Goal: Check status: Check status

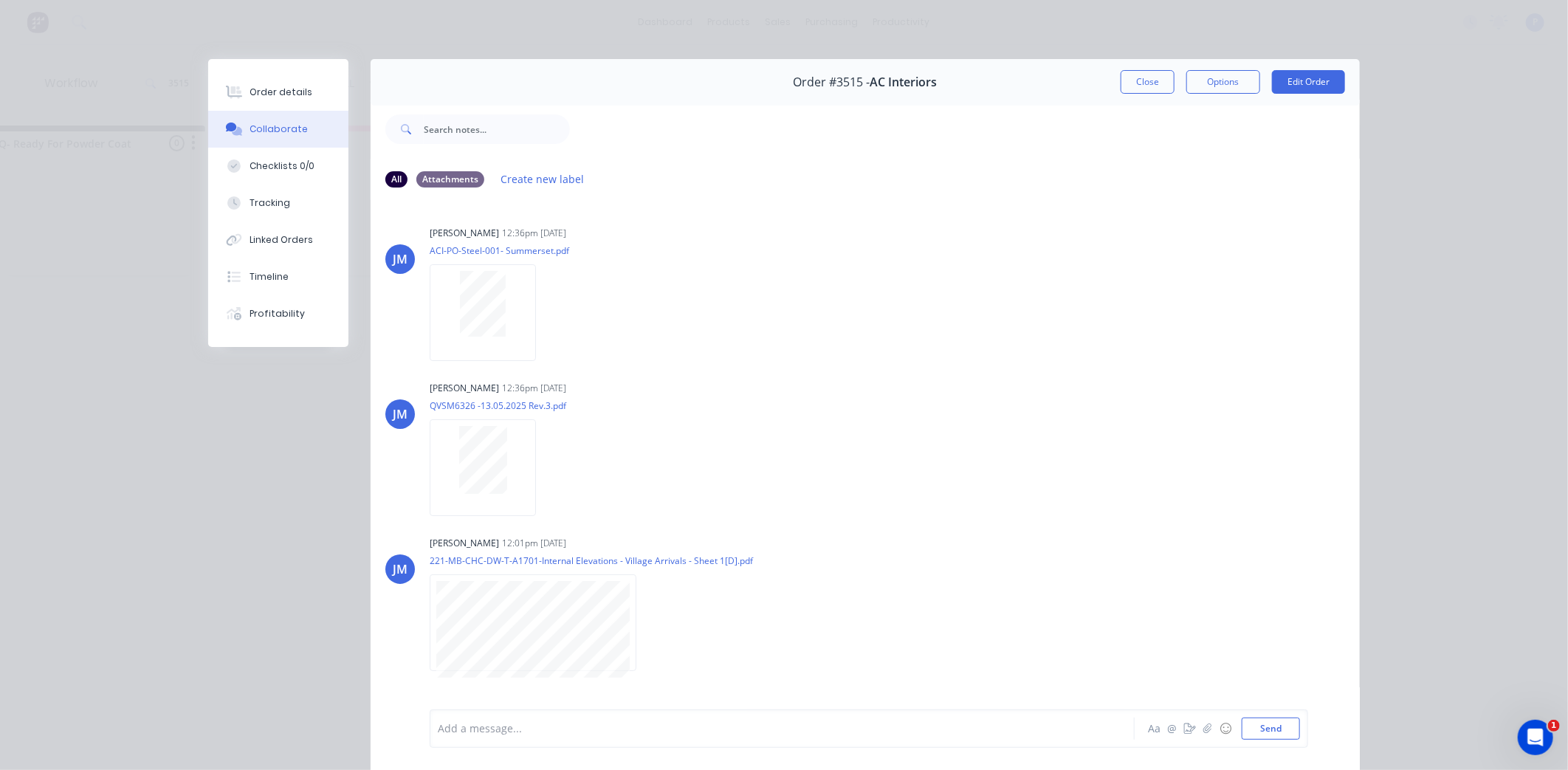
scroll to position [1196, 0]
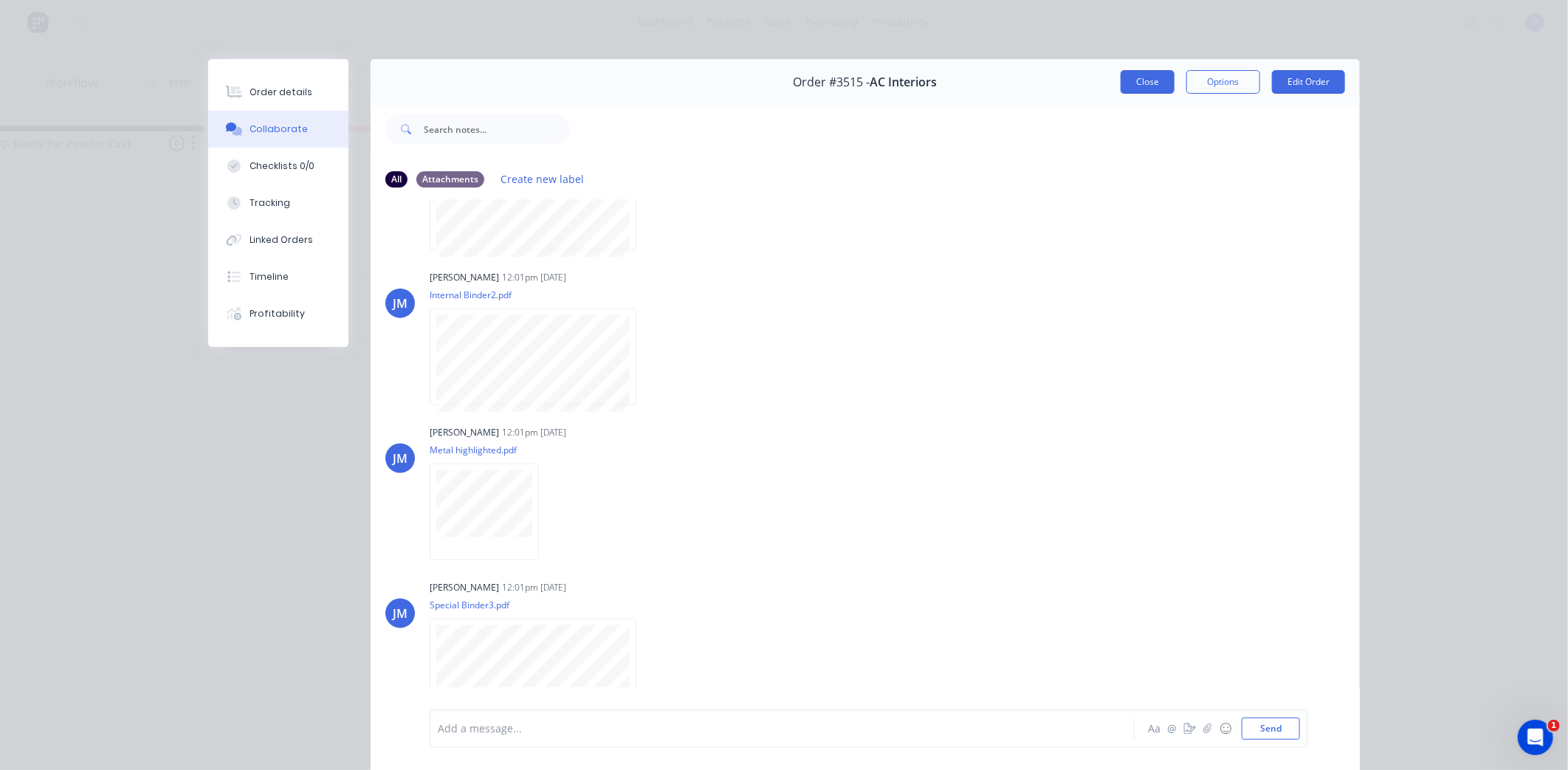
click at [1128, 82] on button "Close" at bounding box center [1147, 81] width 54 height 24
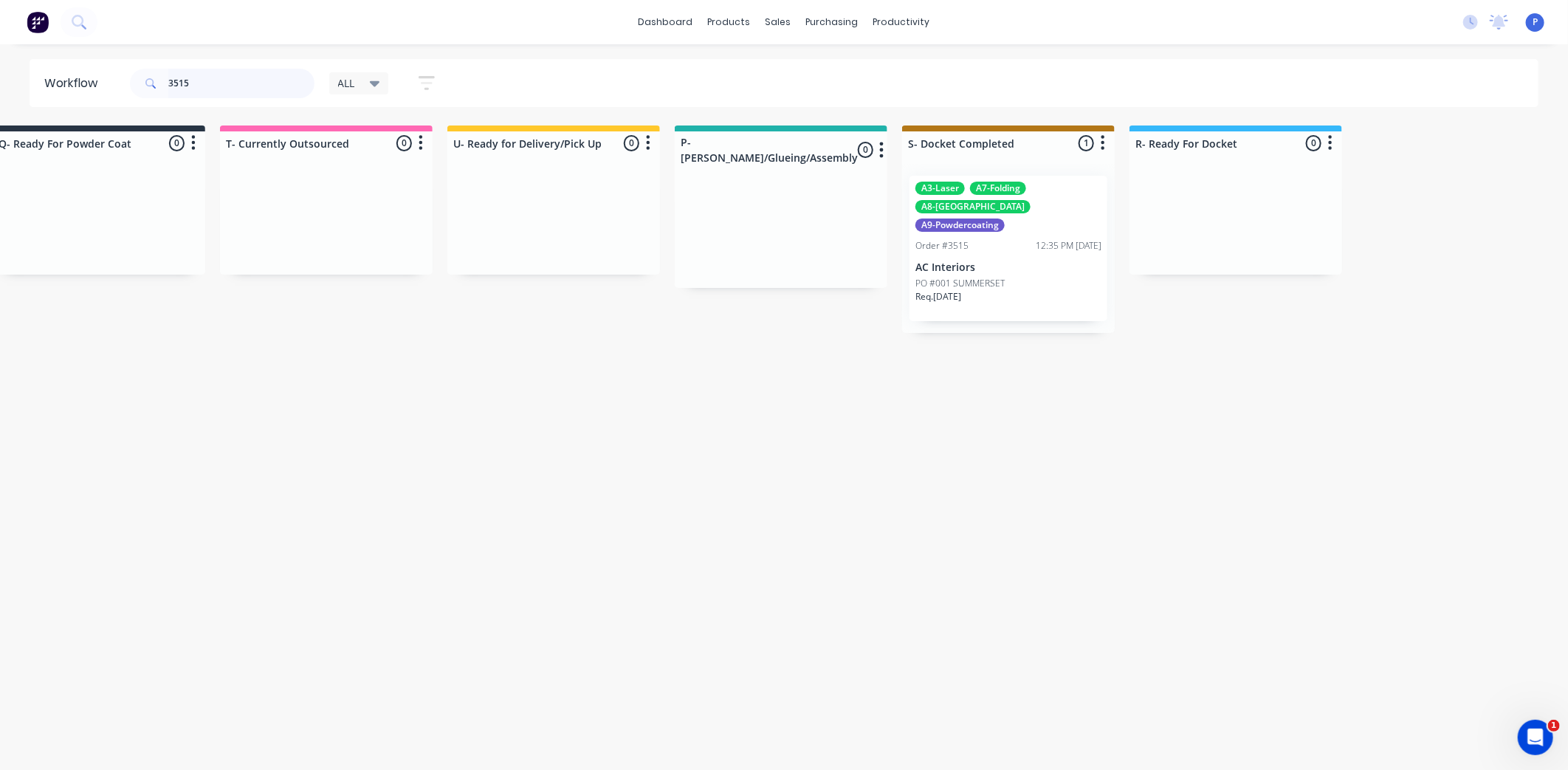
click at [233, 77] on input "3515" at bounding box center [241, 83] width 146 height 30
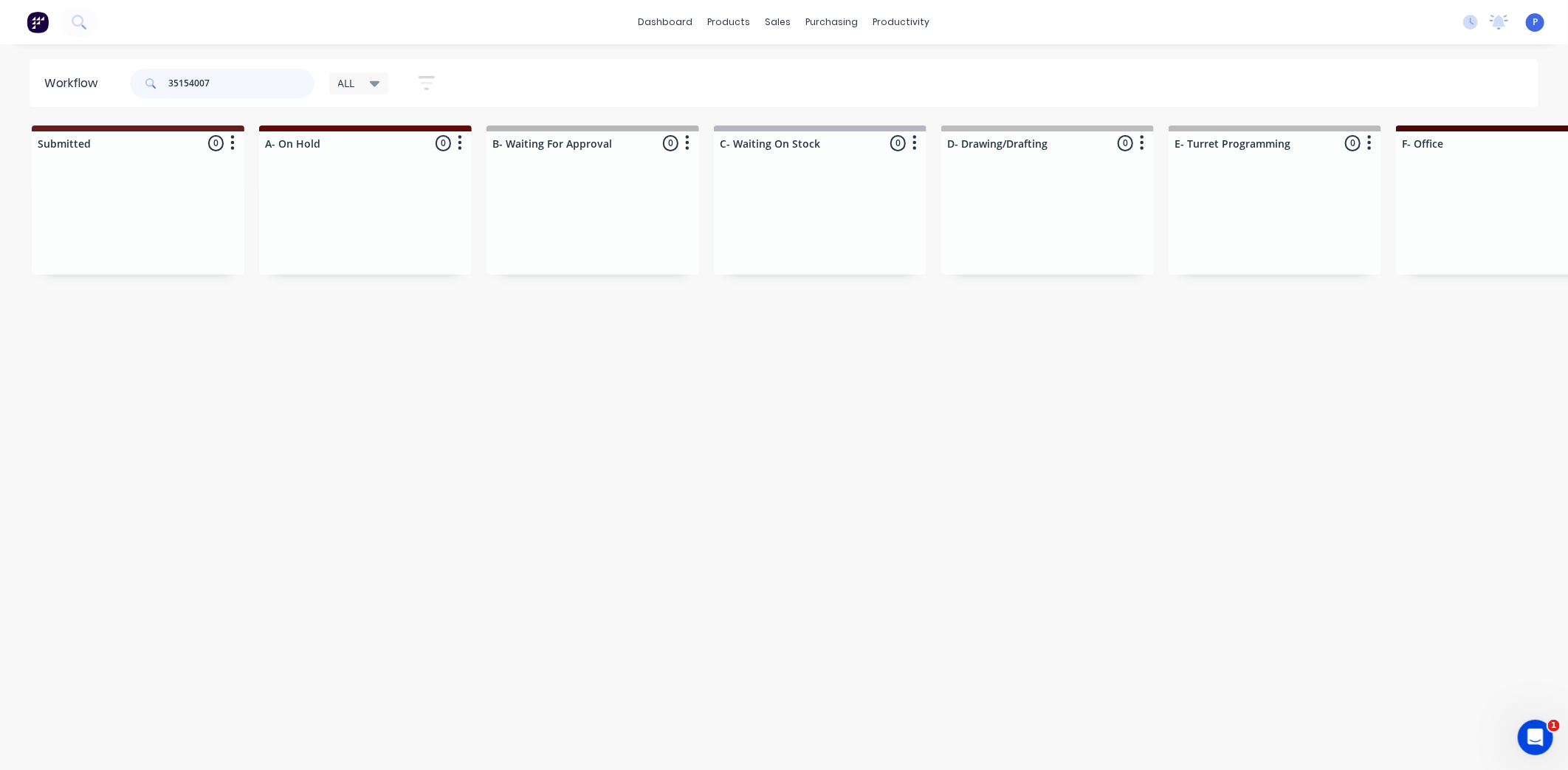
click at [188, 80] on input "35154007" at bounding box center [241, 83] width 146 height 30
click at [1028, 261] on p "Indetail Projects Pty Ltd" at bounding box center [1047, 268] width 186 height 13
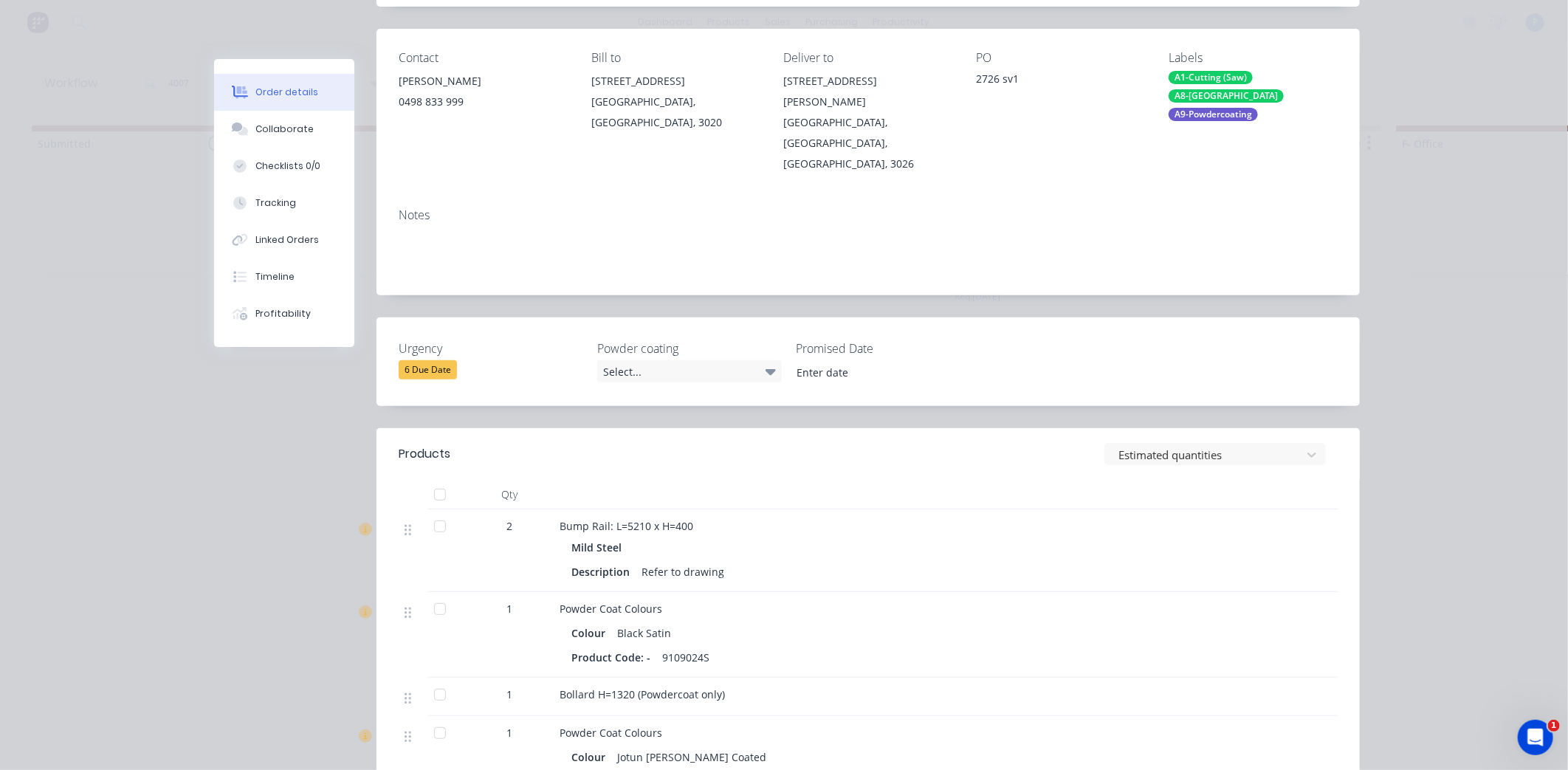
scroll to position [172, 0]
click at [438, 679] on div at bounding box center [439, 693] width 30 height 30
click at [300, 195] on button "Tracking" at bounding box center [284, 203] width 141 height 37
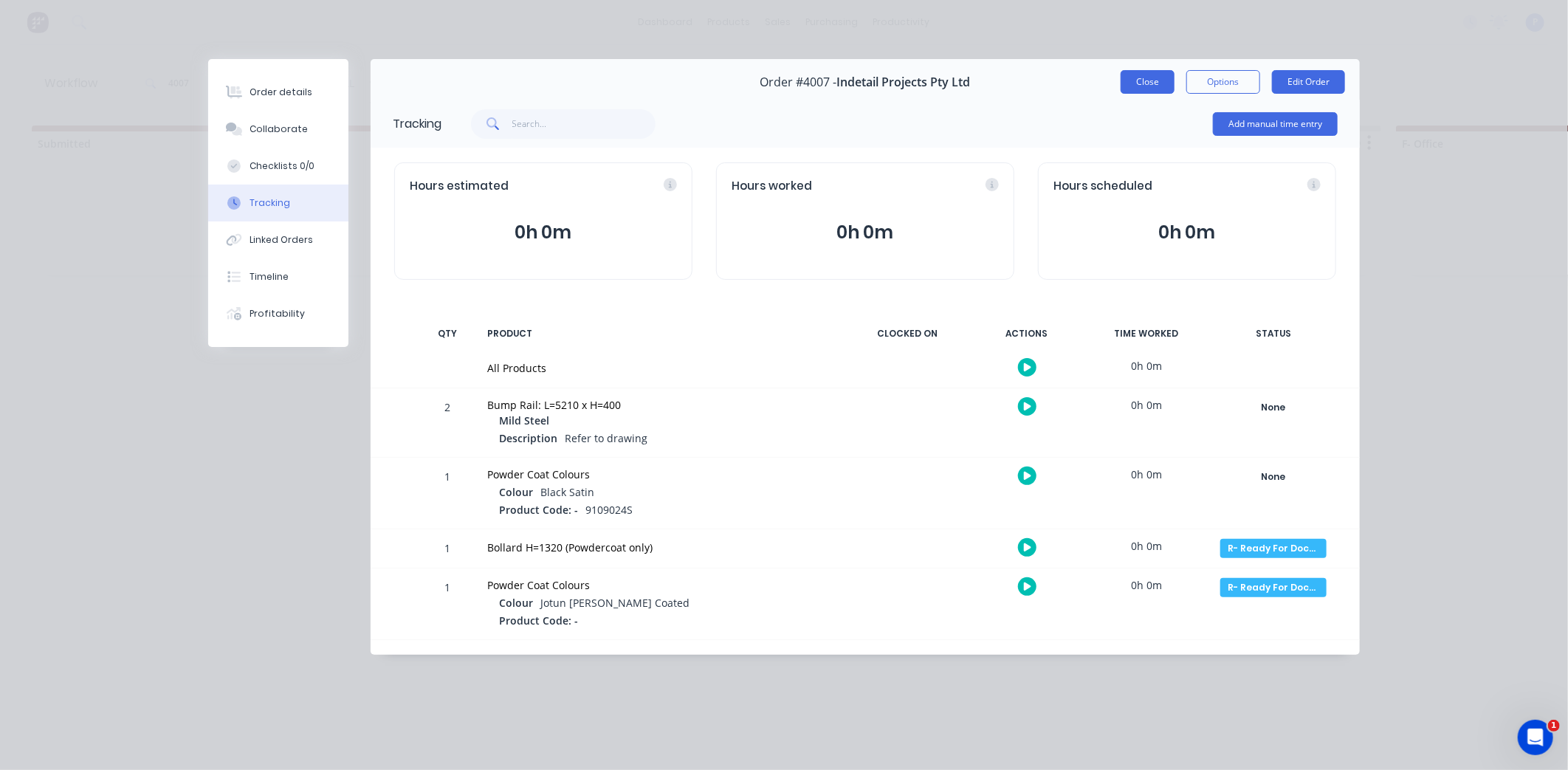
click at [1142, 78] on button "Close" at bounding box center [1147, 81] width 54 height 24
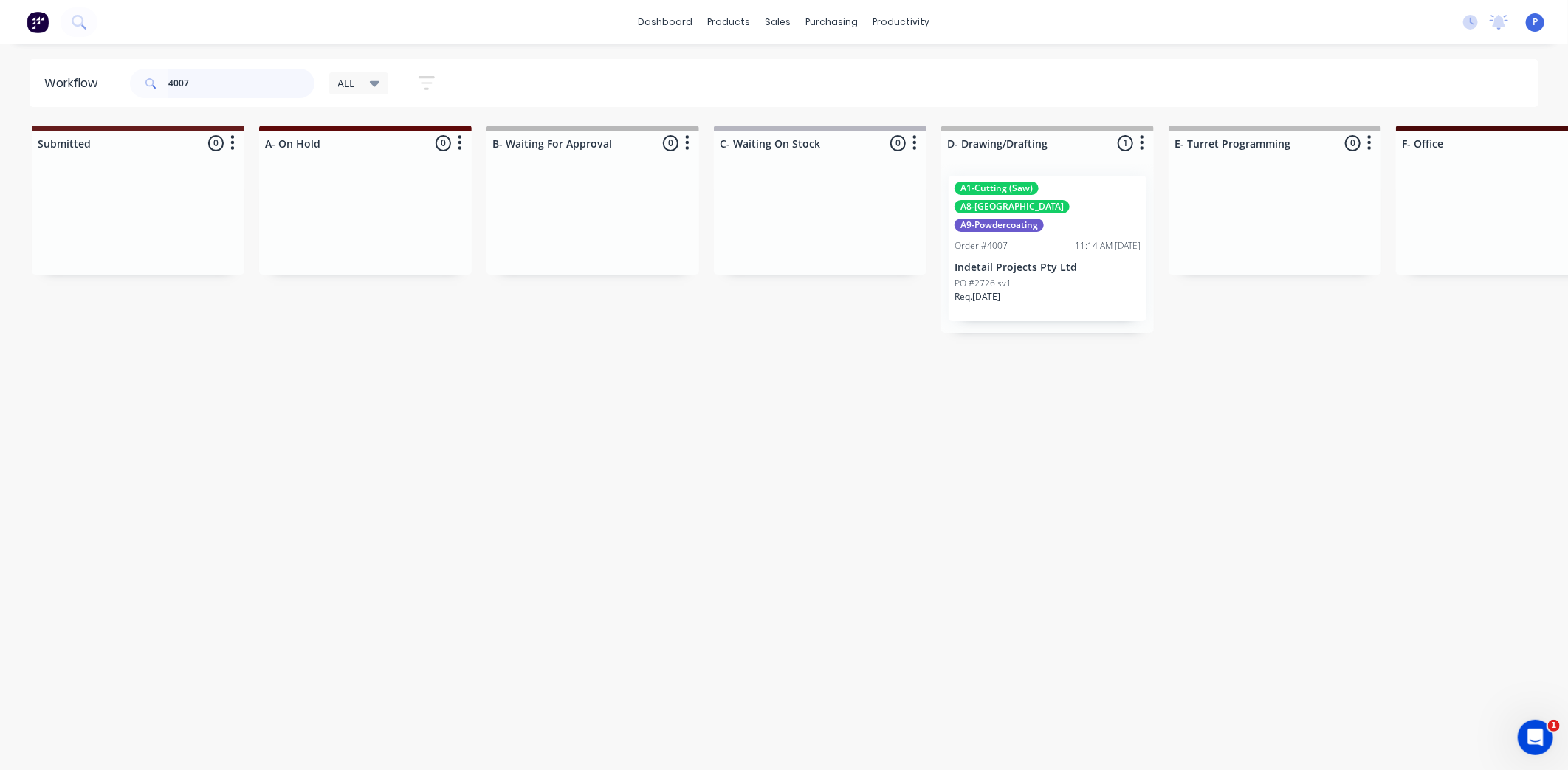
click at [217, 82] on input "4007" at bounding box center [241, 83] width 146 height 30
type input "4"
type input "3515"
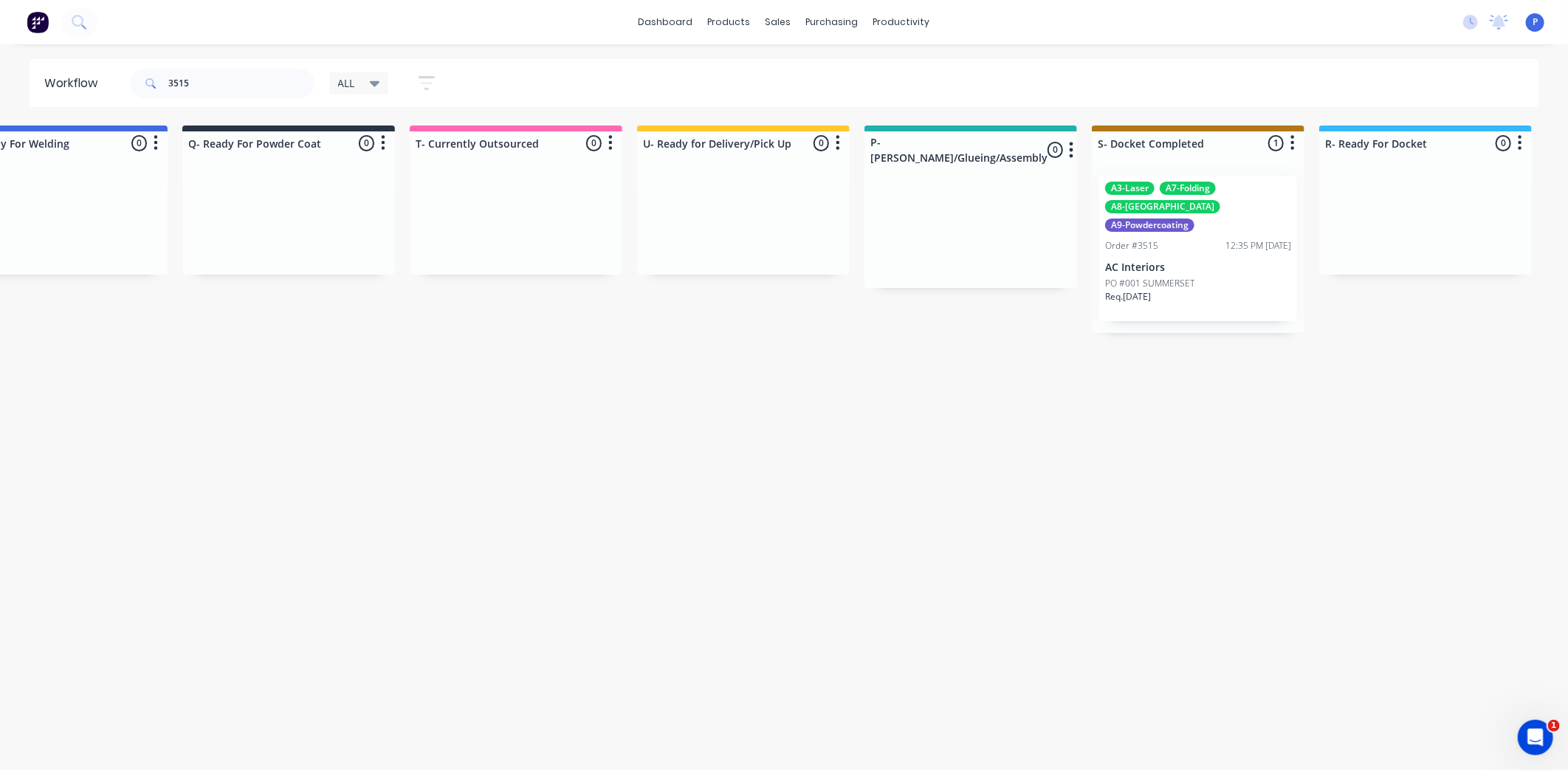
scroll to position [0, 3676]
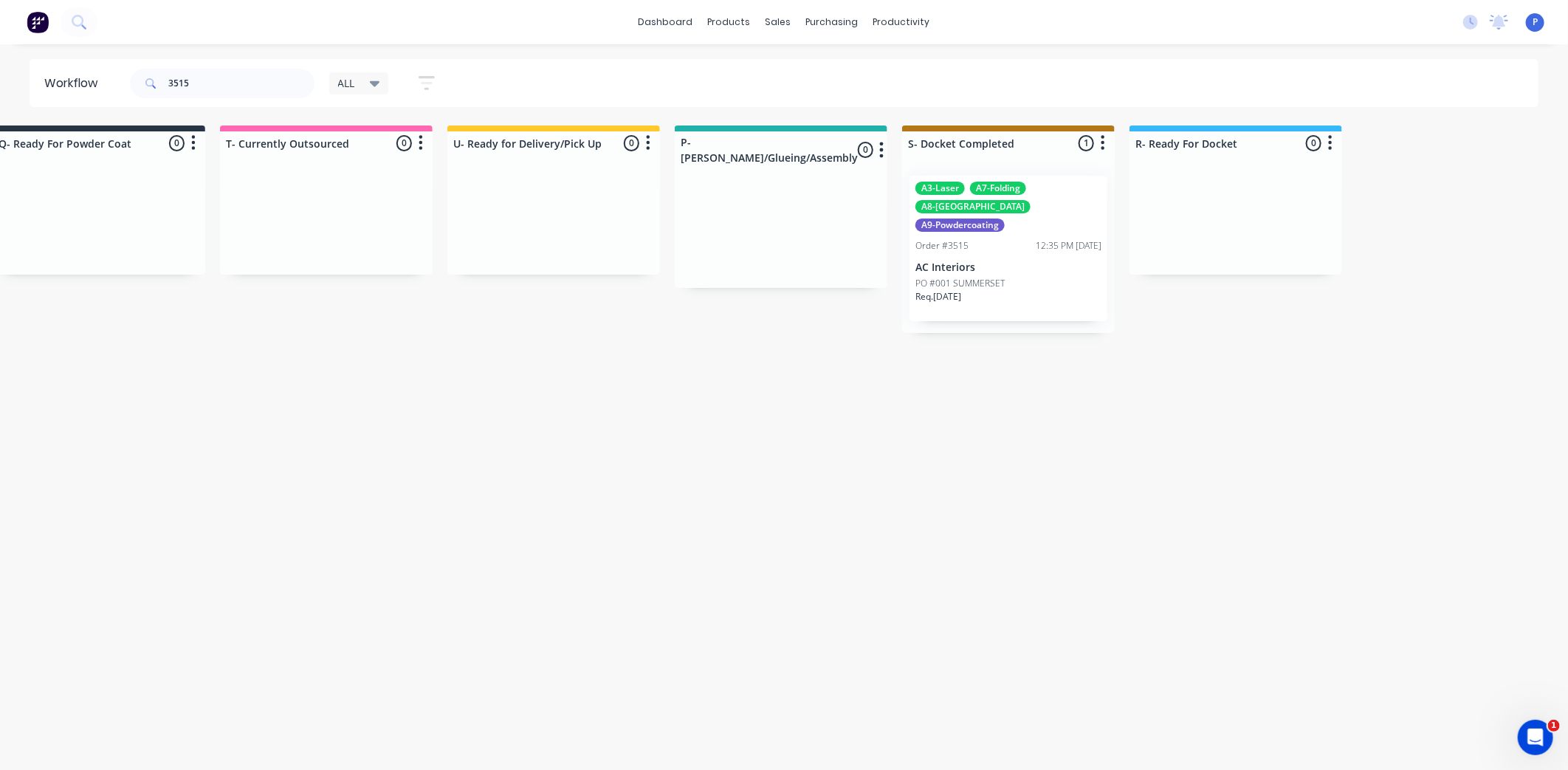
drag, startPoint x: 325, startPoint y: 377, endPoint x: 390, endPoint y: 393, distance: 66.9
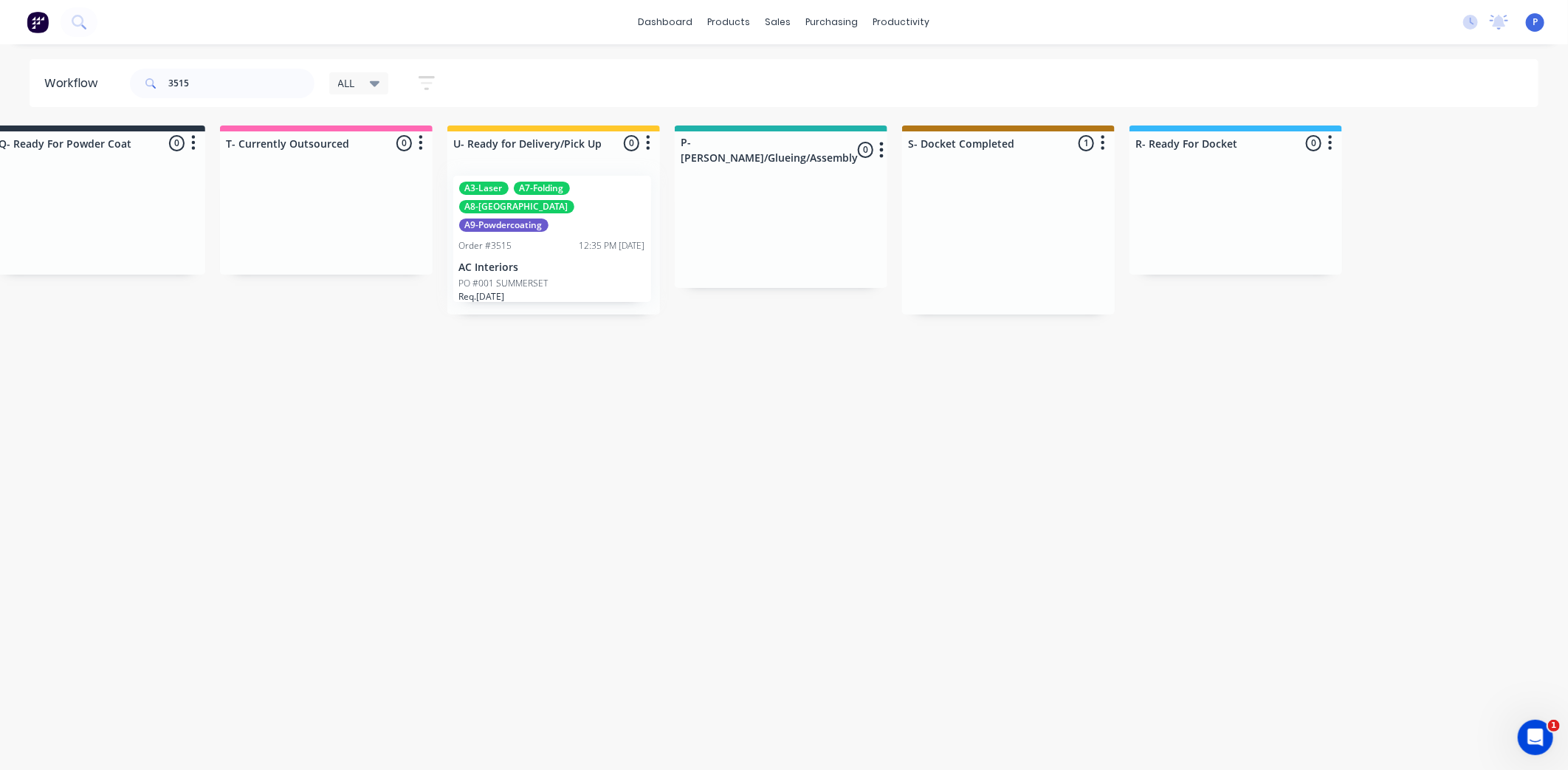
drag, startPoint x: 1010, startPoint y: 256, endPoint x: 543, endPoint y: 256, distance: 467.0
click at [502, 277] on p "PO #001 SUMMERSET" at bounding box center [505, 283] width 90 height 13
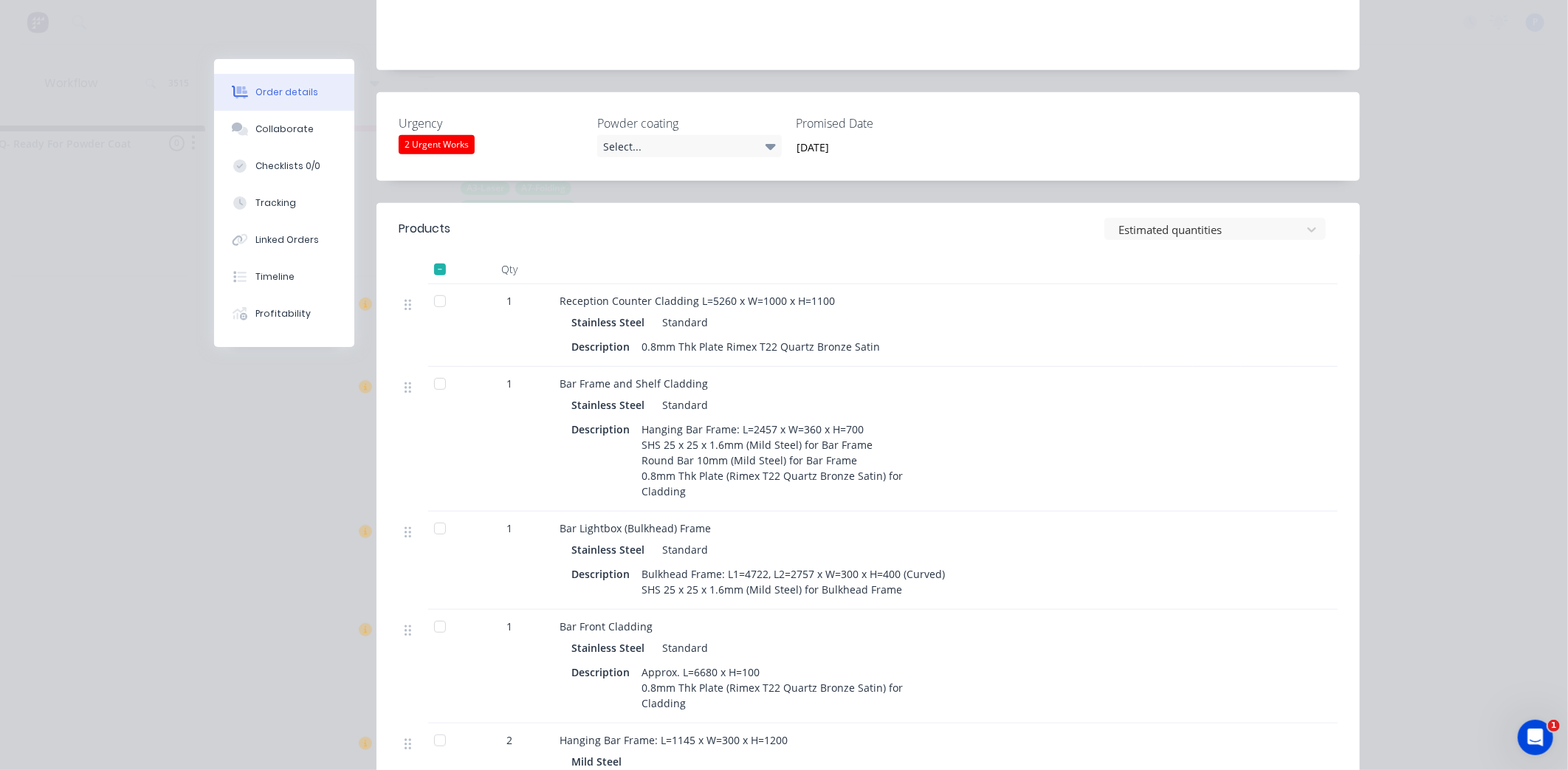
scroll to position [401, 0]
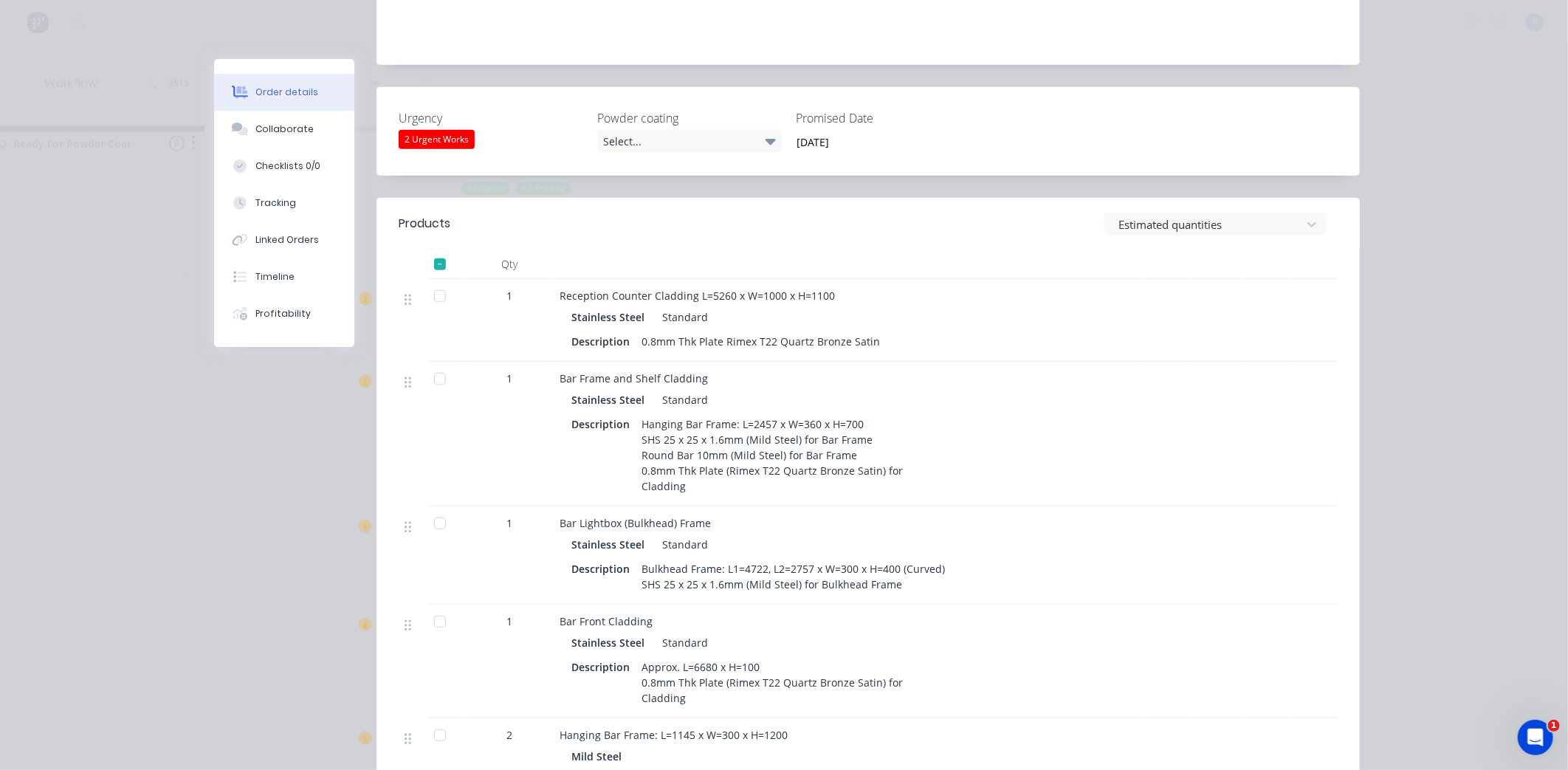
click at [434, 509] on div at bounding box center [439, 523] width 30 height 30
click at [261, 208] on div "Tracking" at bounding box center [275, 202] width 40 height 13
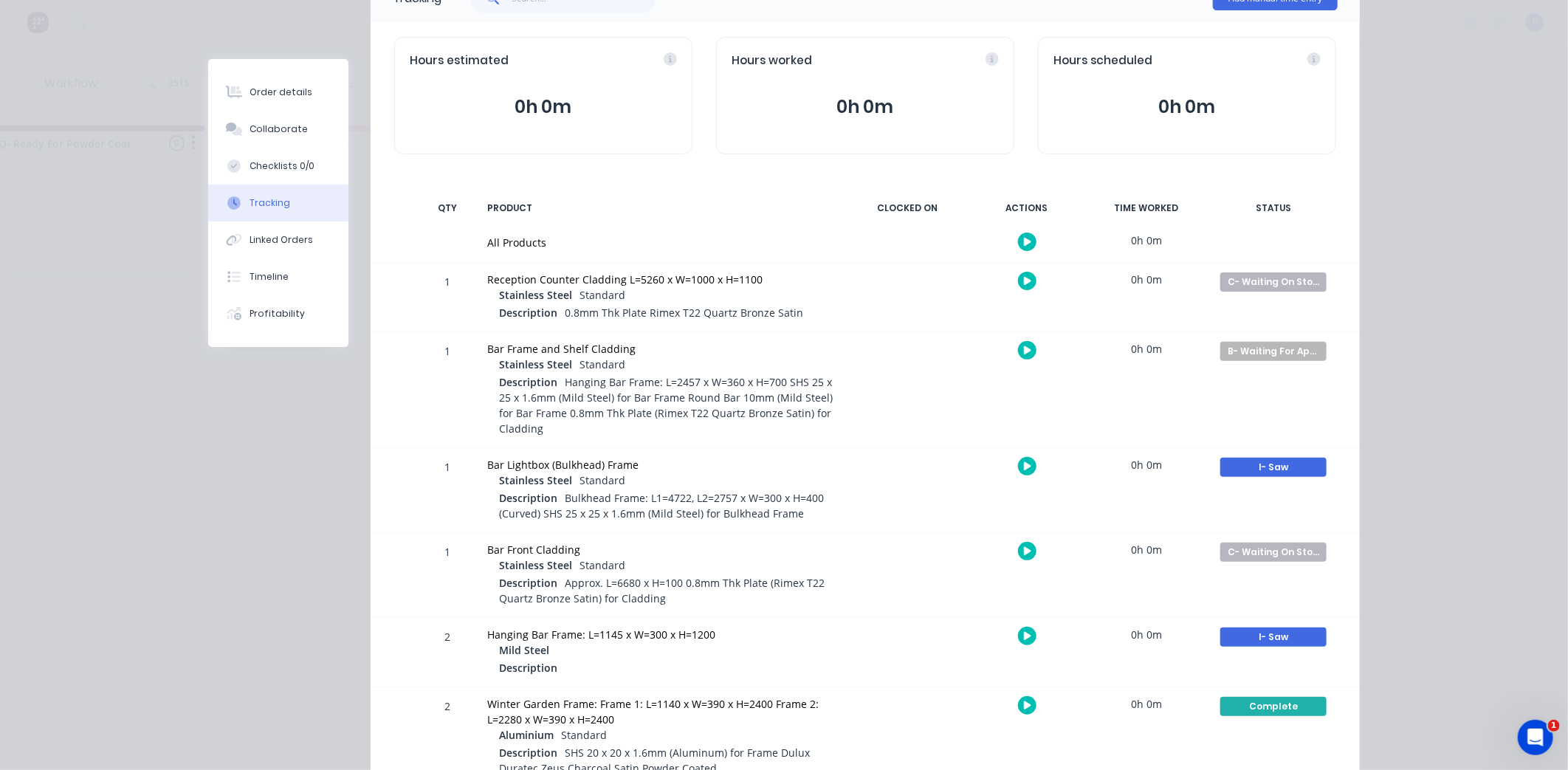
scroll to position [204, 0]
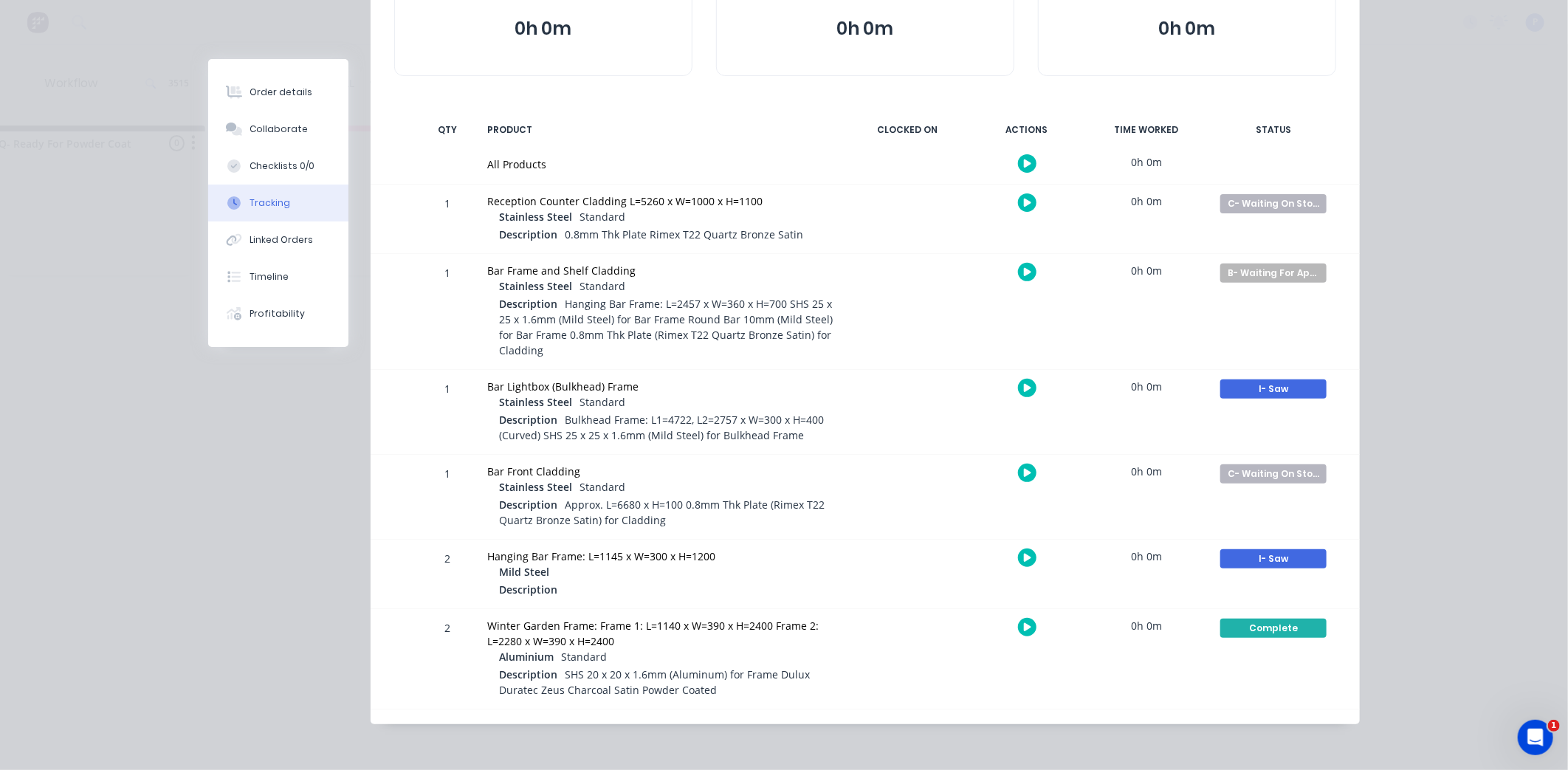
drag, startPoint x: 873, startPoint y: 395, endPoint x: 873, endPoint y: 452, distance: 57.0
click at [1263, 387] on div "I- Saw" at bounding box center [1273, 388] width 106 height 19
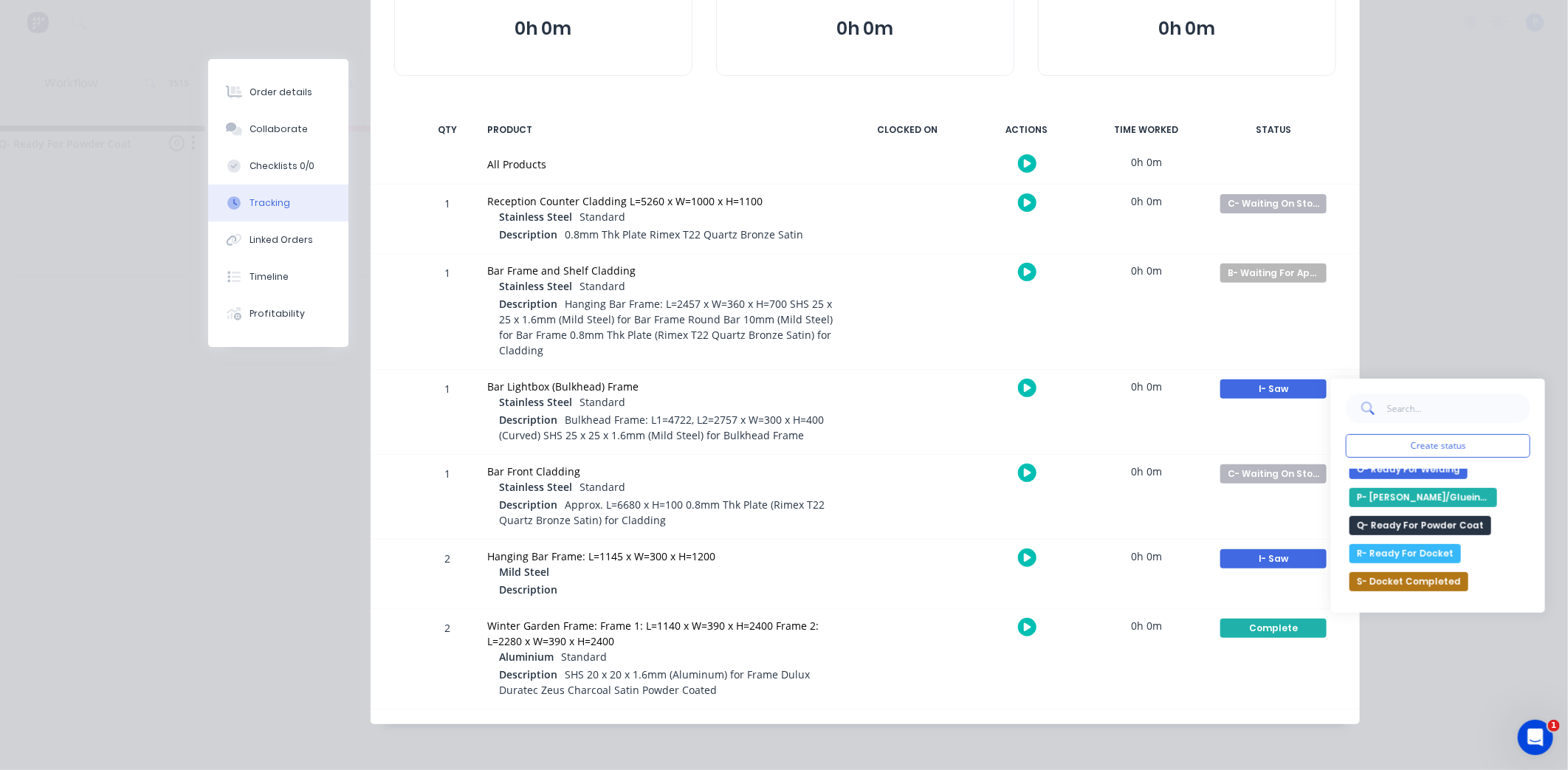
scroll to position [534, 0]
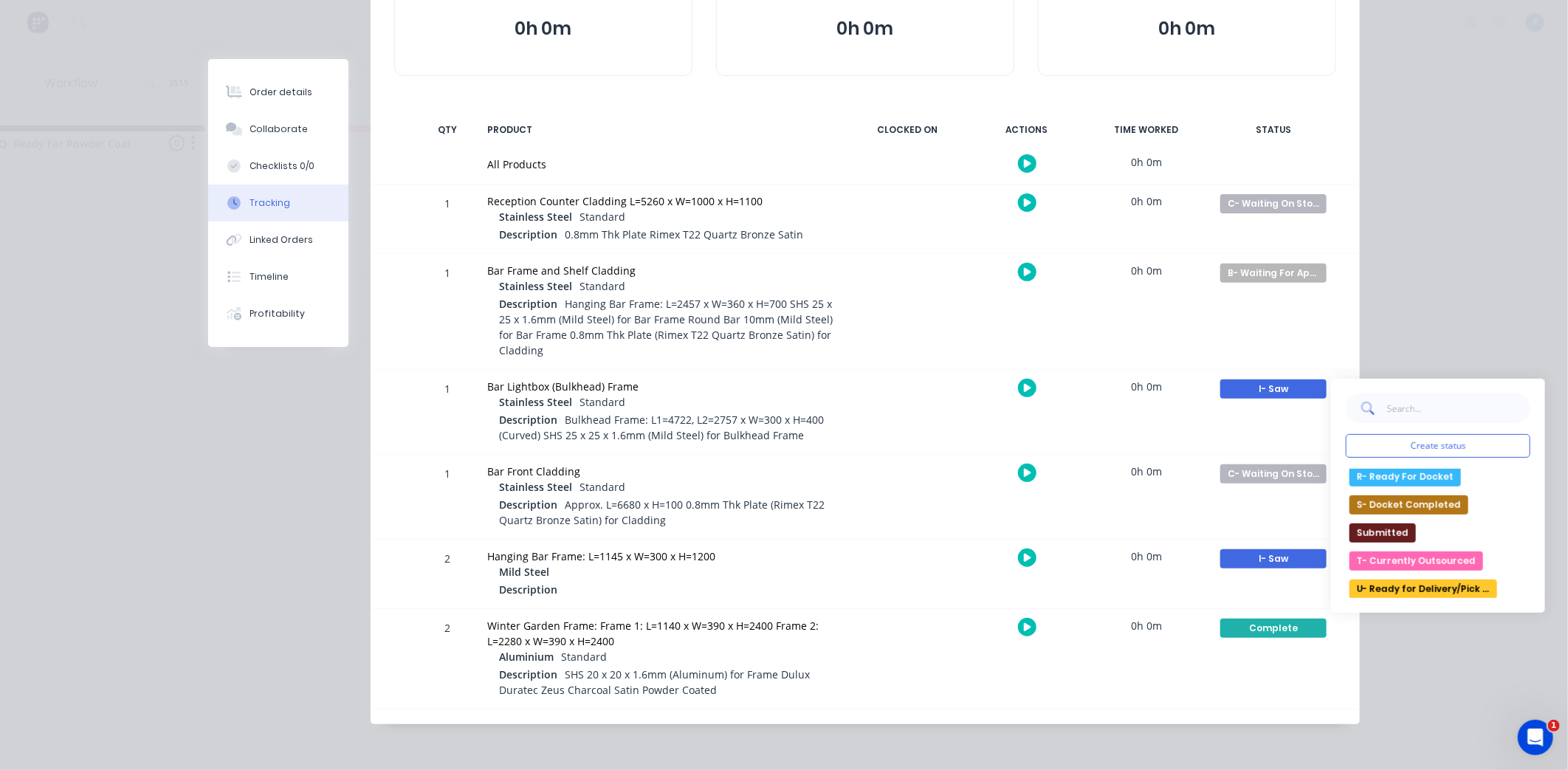
click at [1463, 584] on button "U- Ready for Delivery/Pick Up" at bounding box center [1423, 588] width 147 height 19
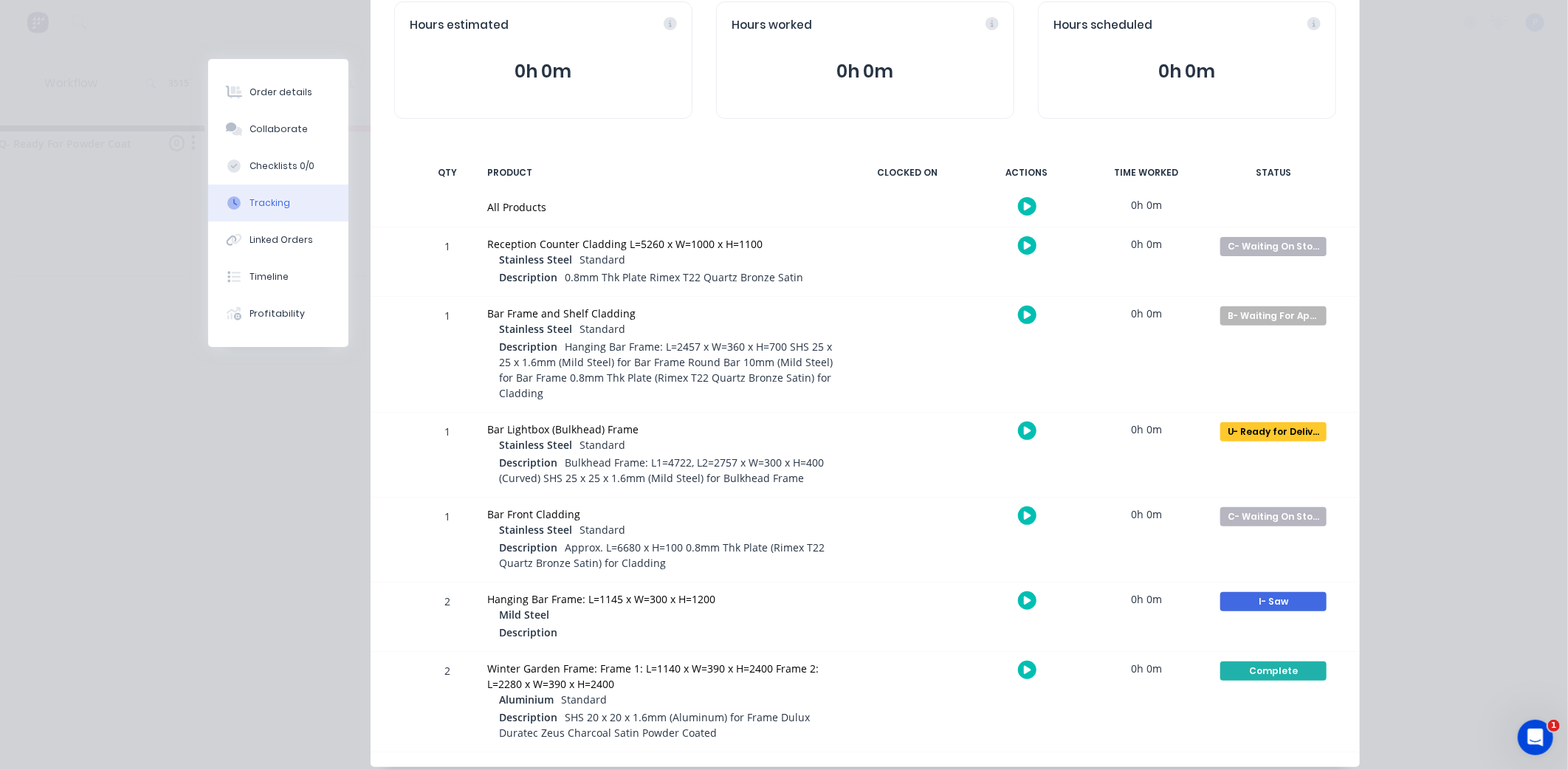
scroll to position [0, 0]
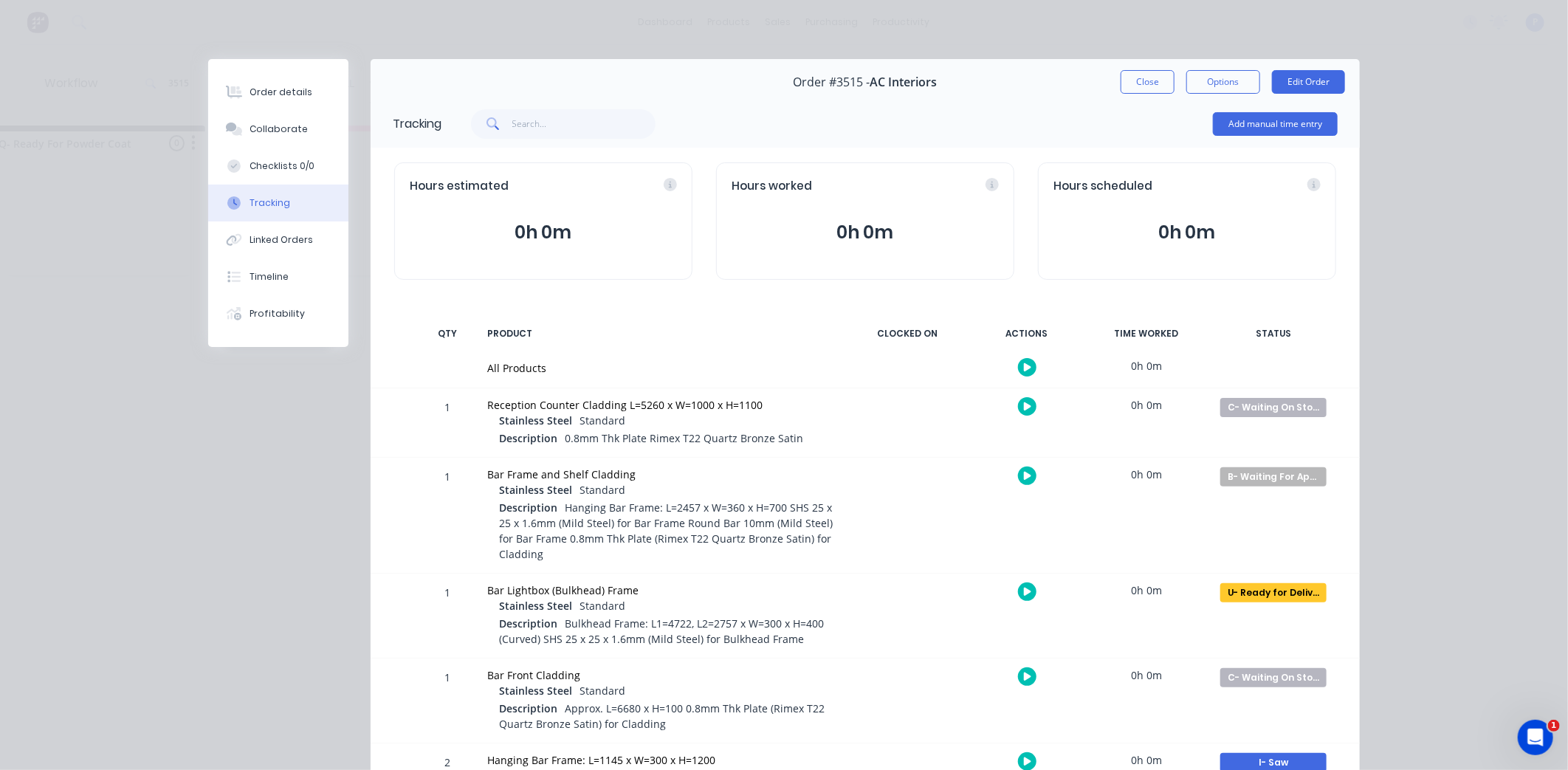
drag, startPoint x: 1139, startPoint y: 316, endPoint x: 1139, endPoint y: 211, distance: 105.0
click at [1148, 78] on button "Close" at bounding box center [1147, 81] width 54 height 24
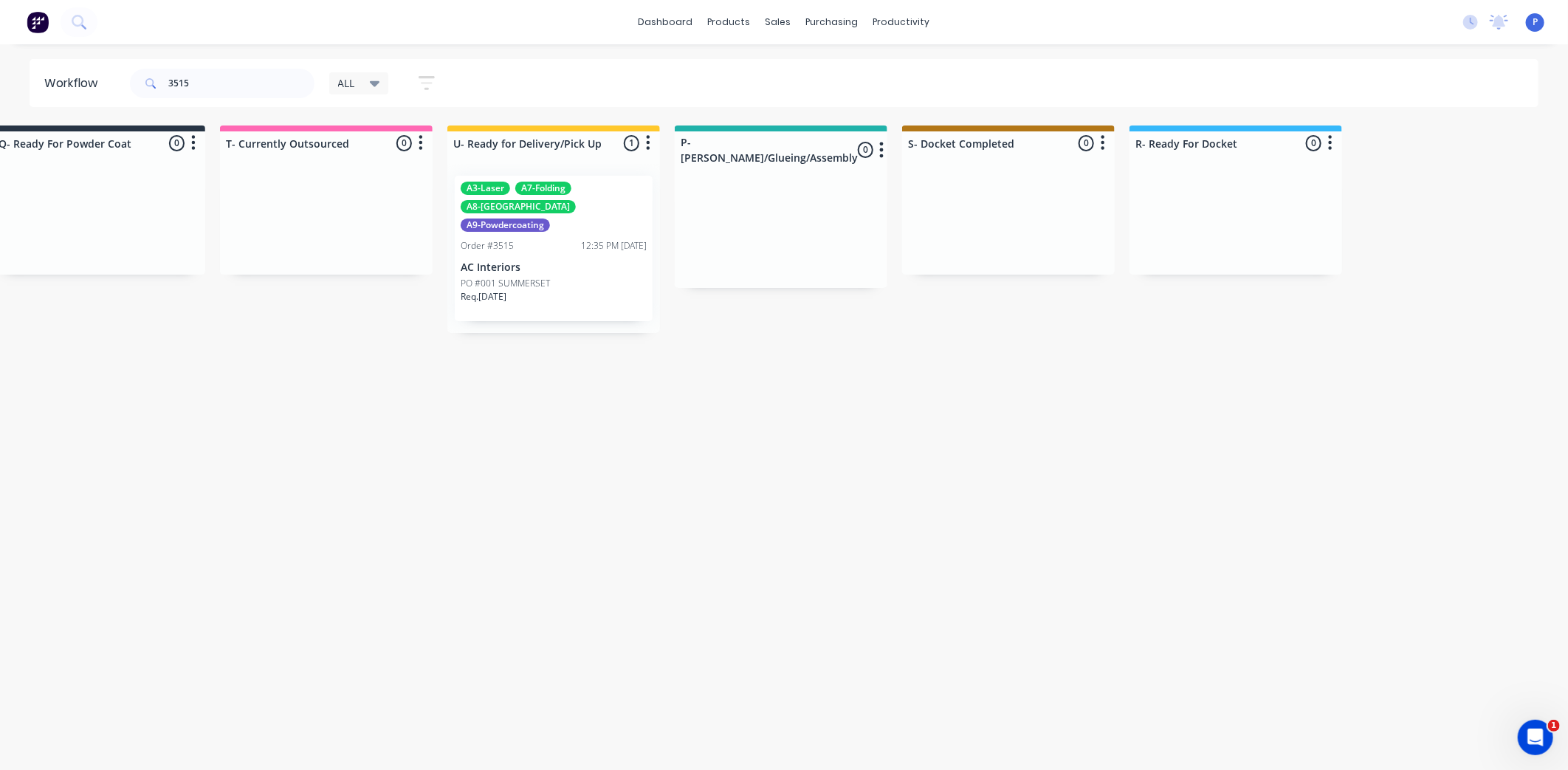
click at [511, 218] on div "A9-Powdercoating" at bounding box center [505, 224] width 90 height 13
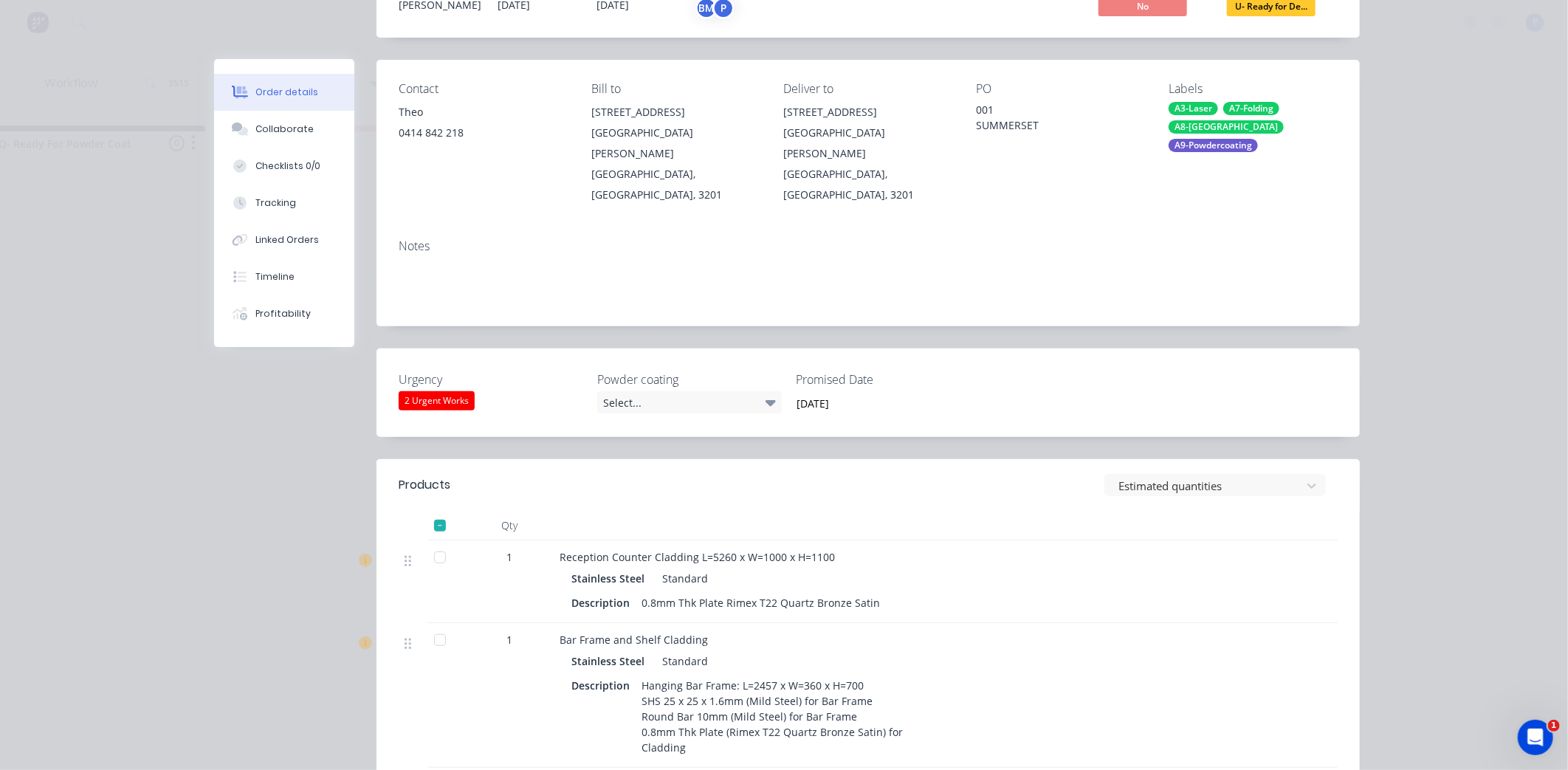
click at [510, 239] on div "Notes" at bounding box center [867, 246] width 939 height 14
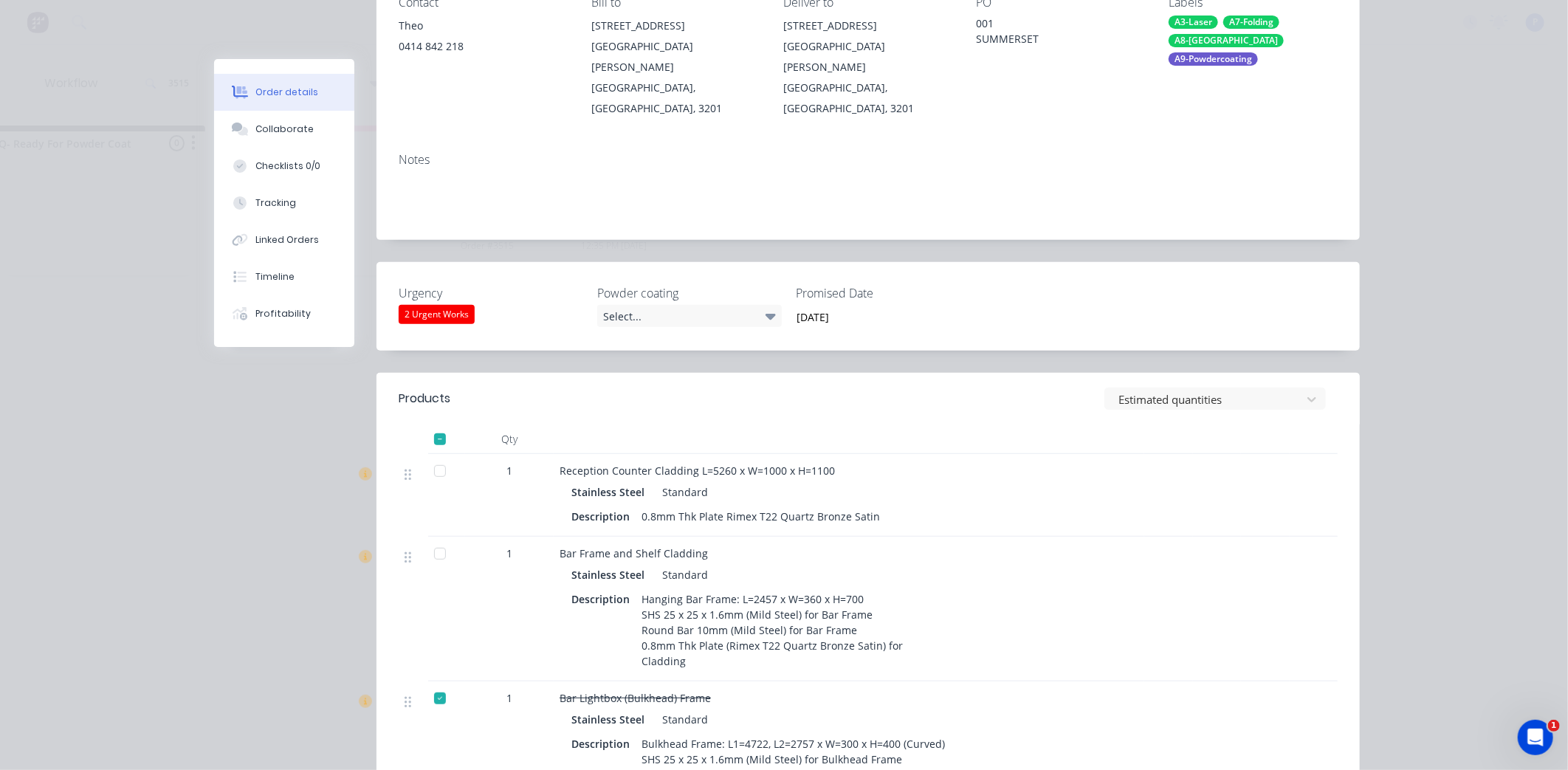
click at [510, 203] on div "Order #3515 - AC Interiors Close Options Edit Order Created by [PERSON_NAME] Cr…" at bounding box center [787, 600] width 1145 height 1535
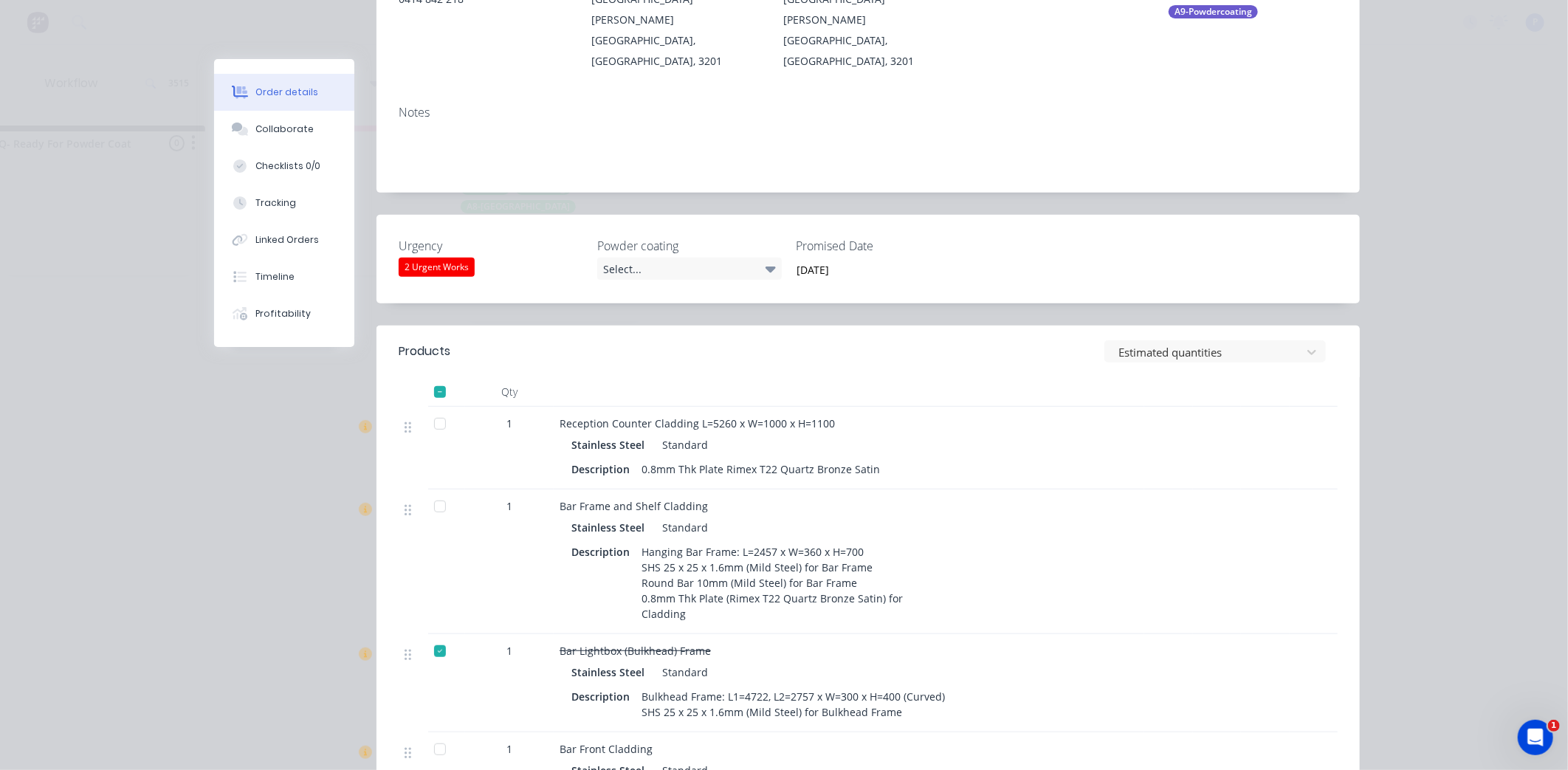
click at [510, 237] on label "Urgency" at bounding box center [490, 246] width 185 height 17
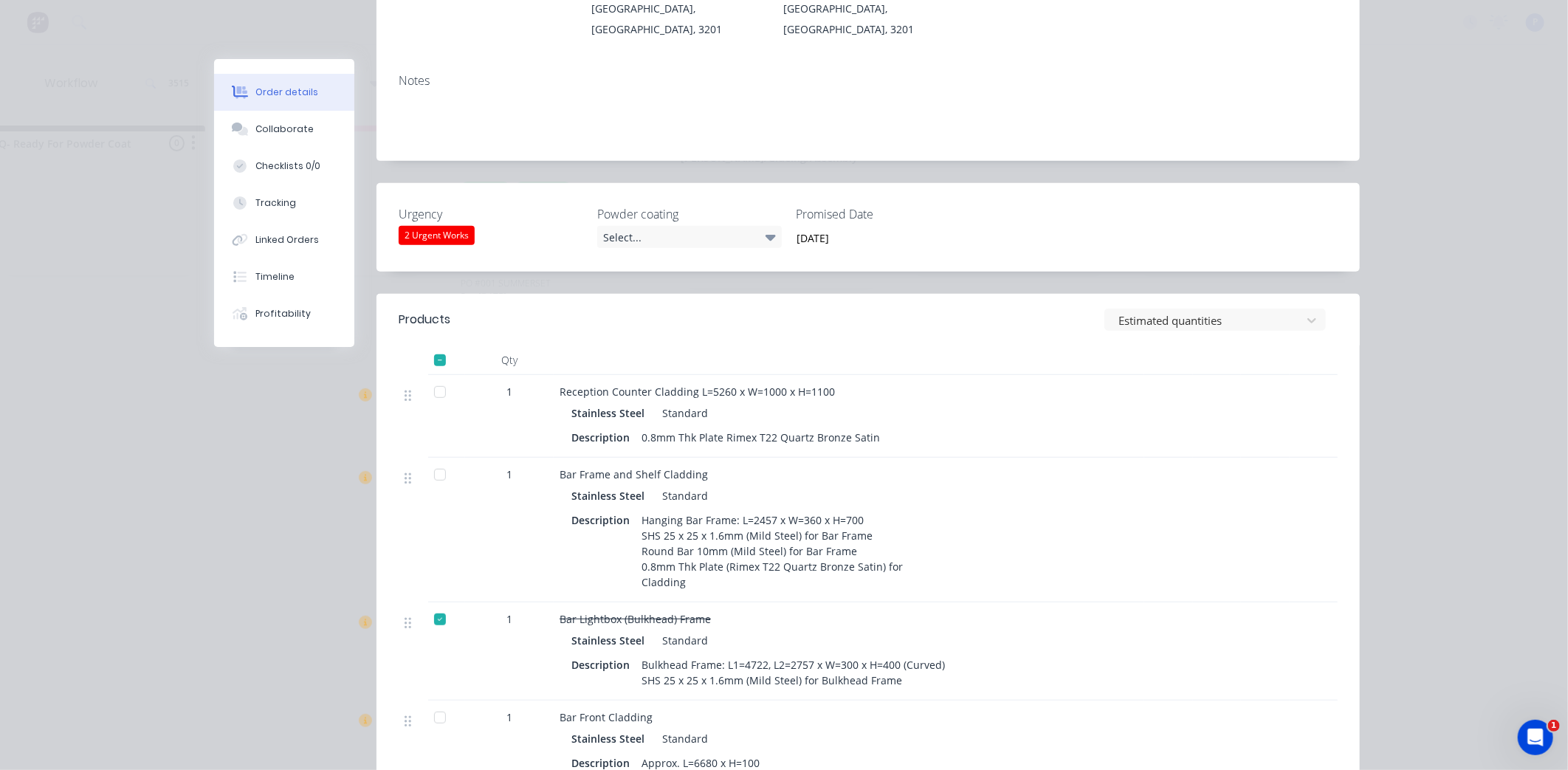
click at [507, 205] on div "Urgency 2 Urgent Works" at bounding box center [490, 227] width 185 height 44
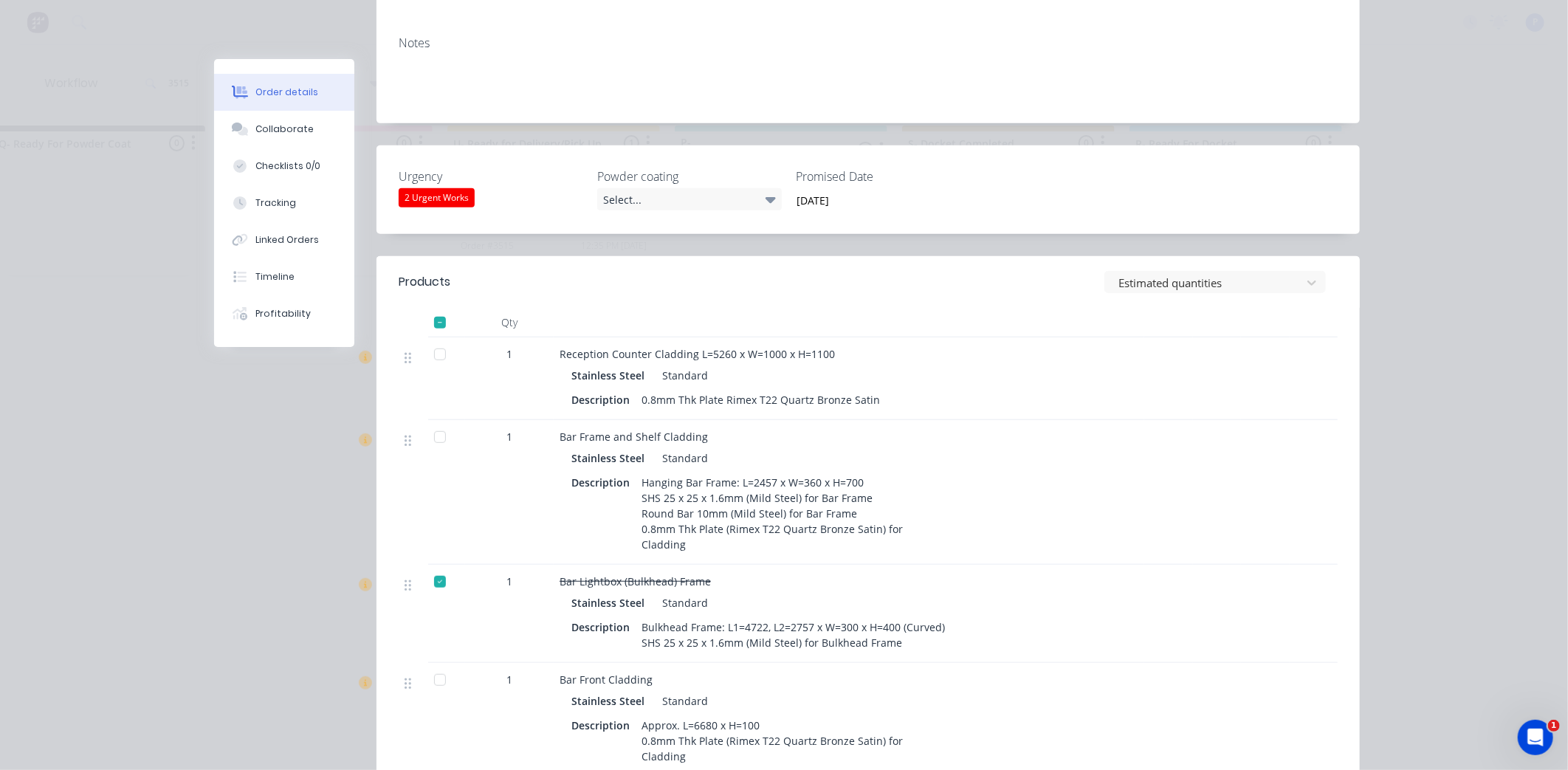
click at [507, 203] on div "Order #3515 - AC Interiors Close Options Edit Order Created by [PERSON_NAME] Cr…" at bounding box center [787, 483] width 1145 height 1535
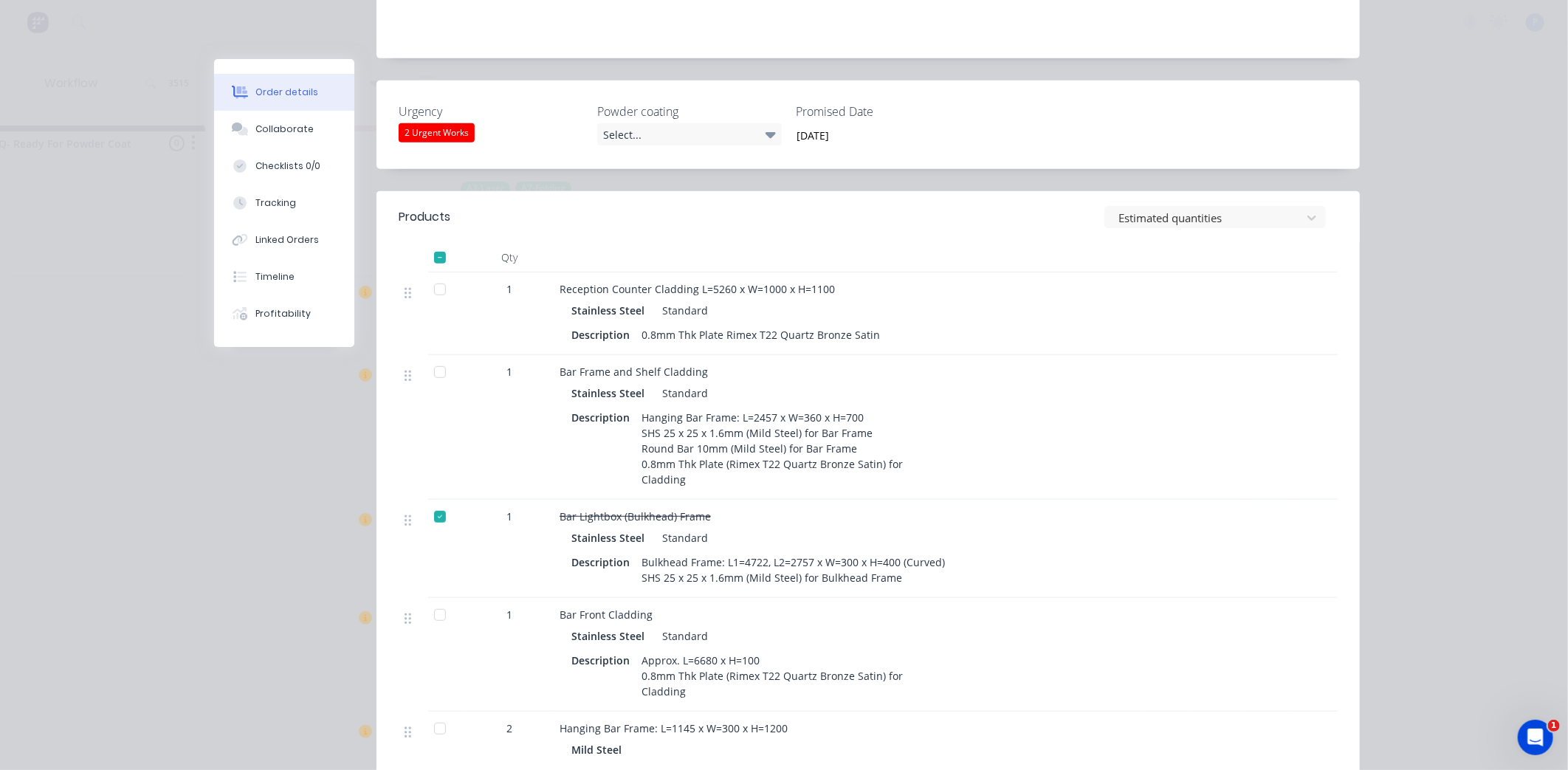
click at [507, 243] on div "Qty" at bounding box center [509, 258] width 89 height 30
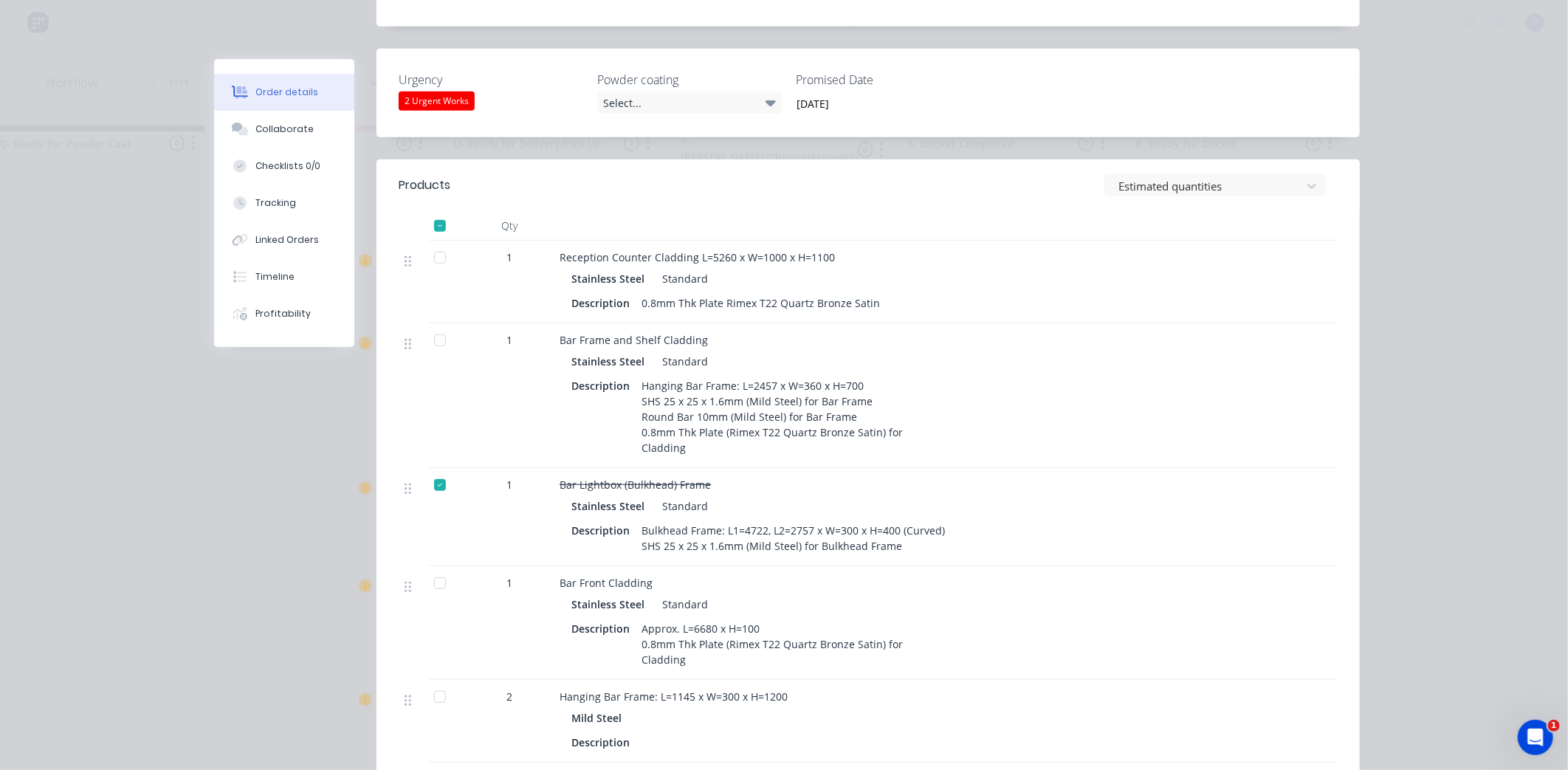
click at [507, 241] on div "1" at bounding box center [509, 282] width 89 height 83
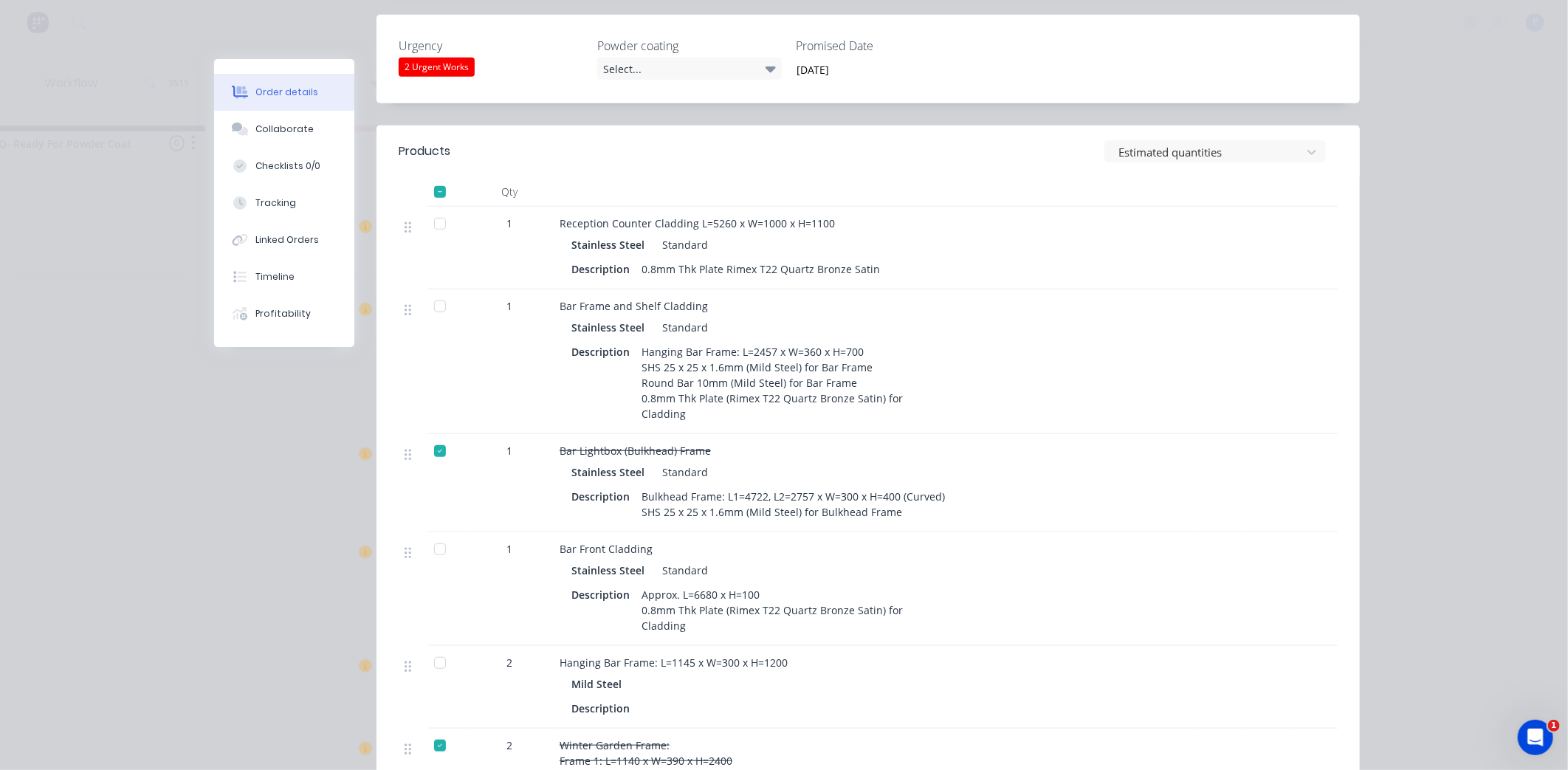
click at [507, 207] on div "1" at bounding box center [509, 248] width 89 height 83
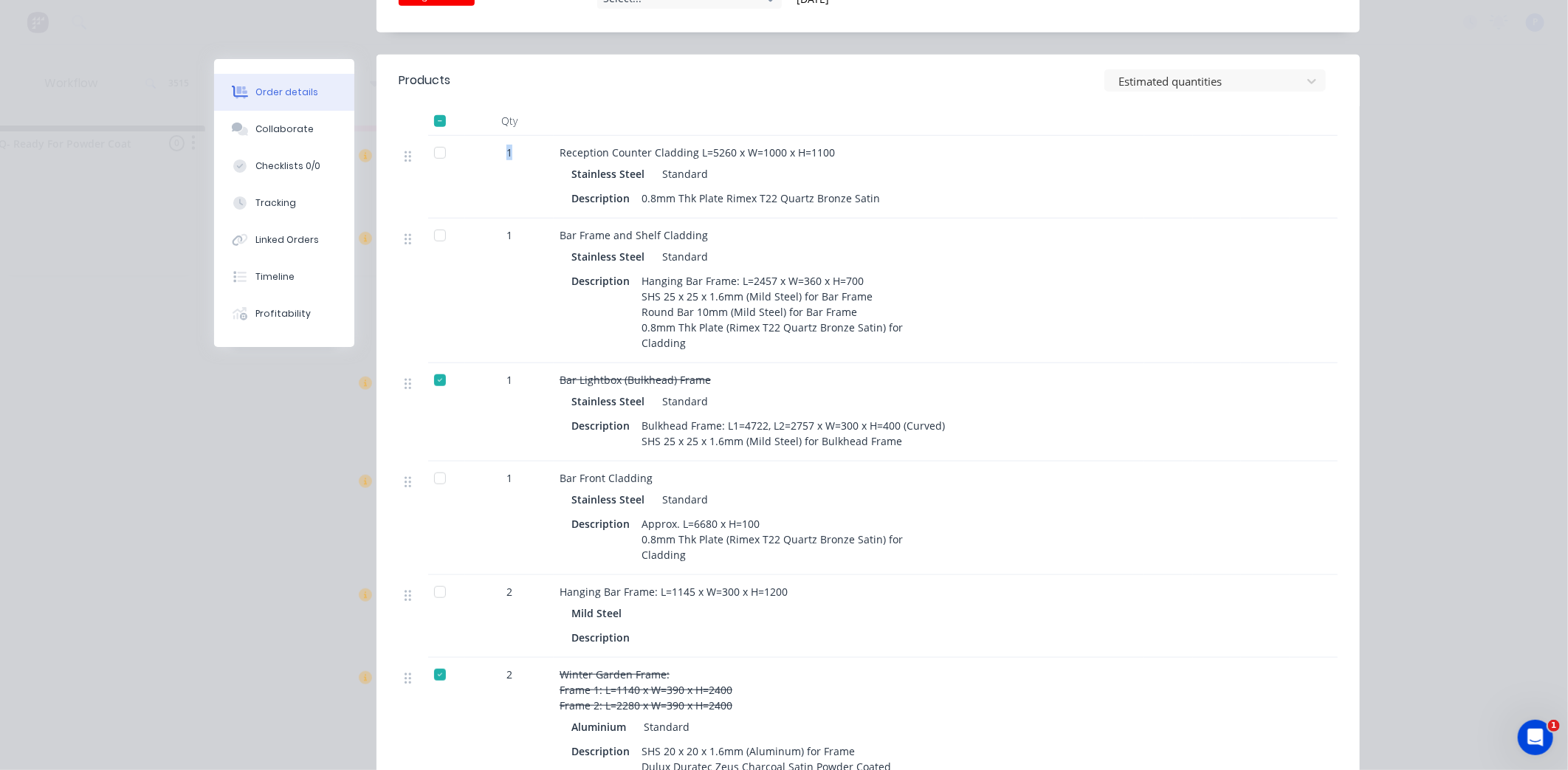
click at [506, 218] on div "1" at bounding box center [509, 290] width 89 height 144
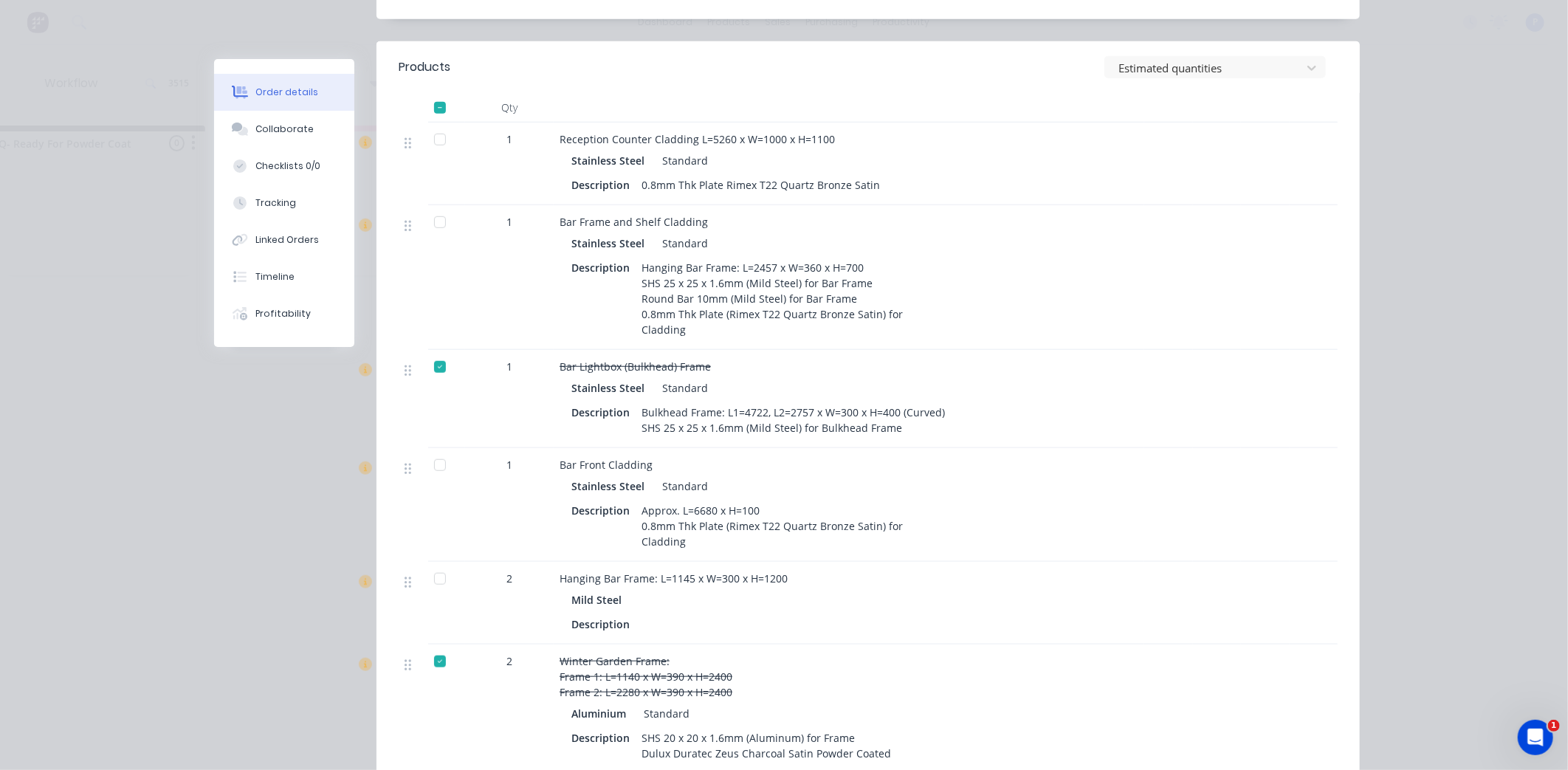
scroll to position [556, 0]
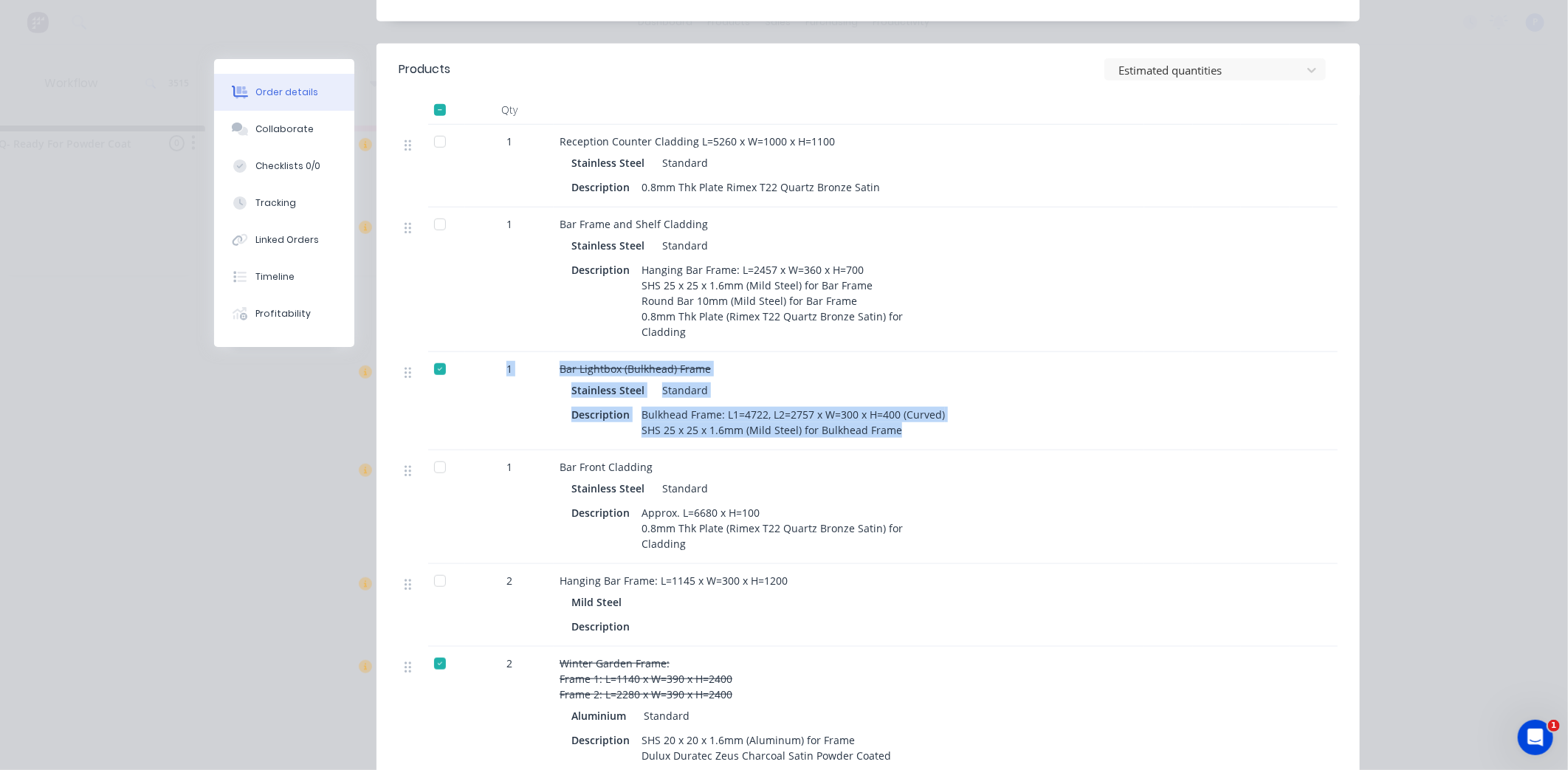
drag, startPoint x: 1560, startPoint y: 358, endPoint x: 1552, endPoint y: 290, distance: 68.5
click at [1552, 290] on div "Order details Collaborate Checklists 0/0 Tracking Linked Orders Timeline Profit…" at bounding box center [784, 385] width 1568 height 770
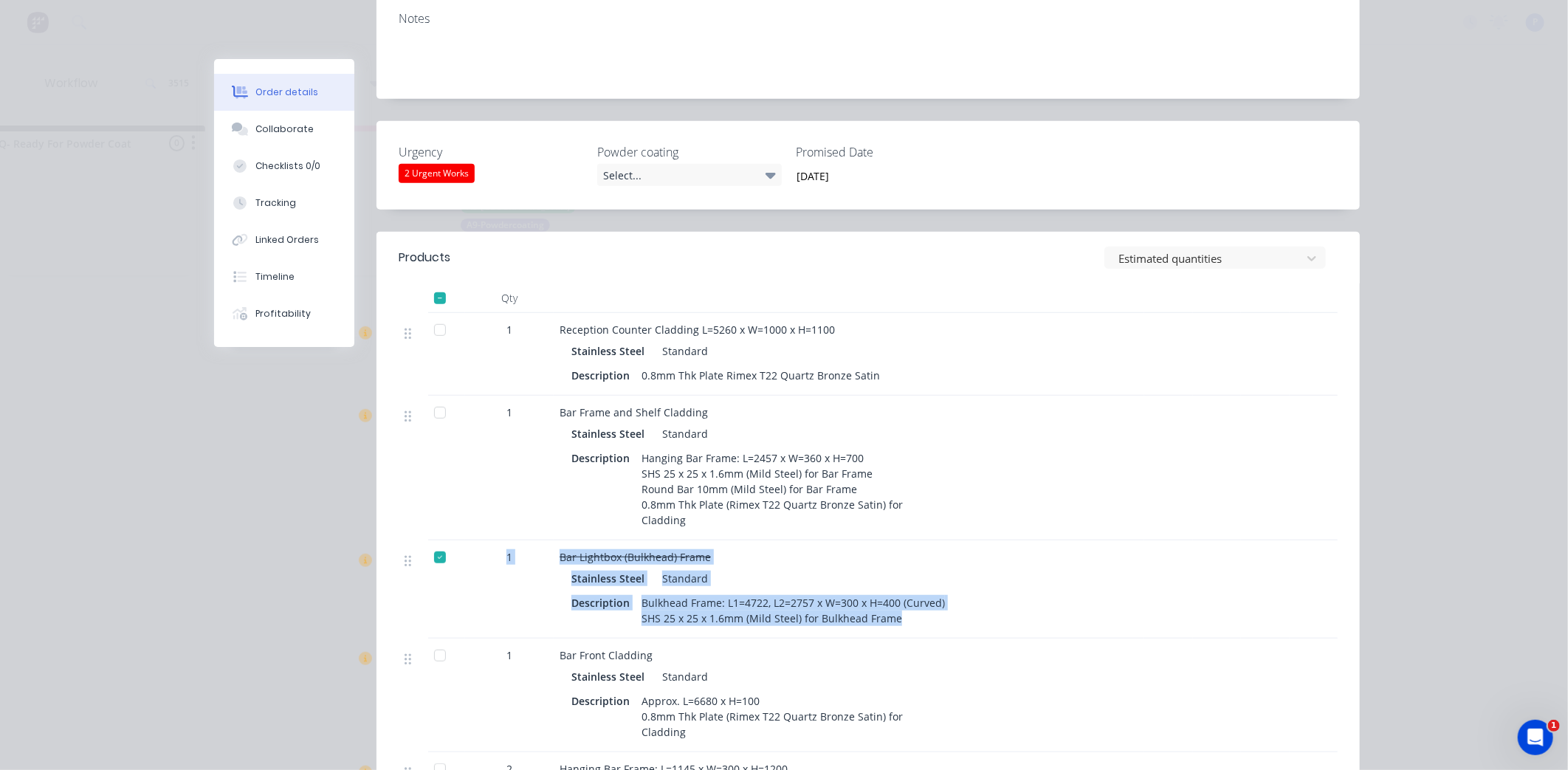
scroll to position [0, 0]
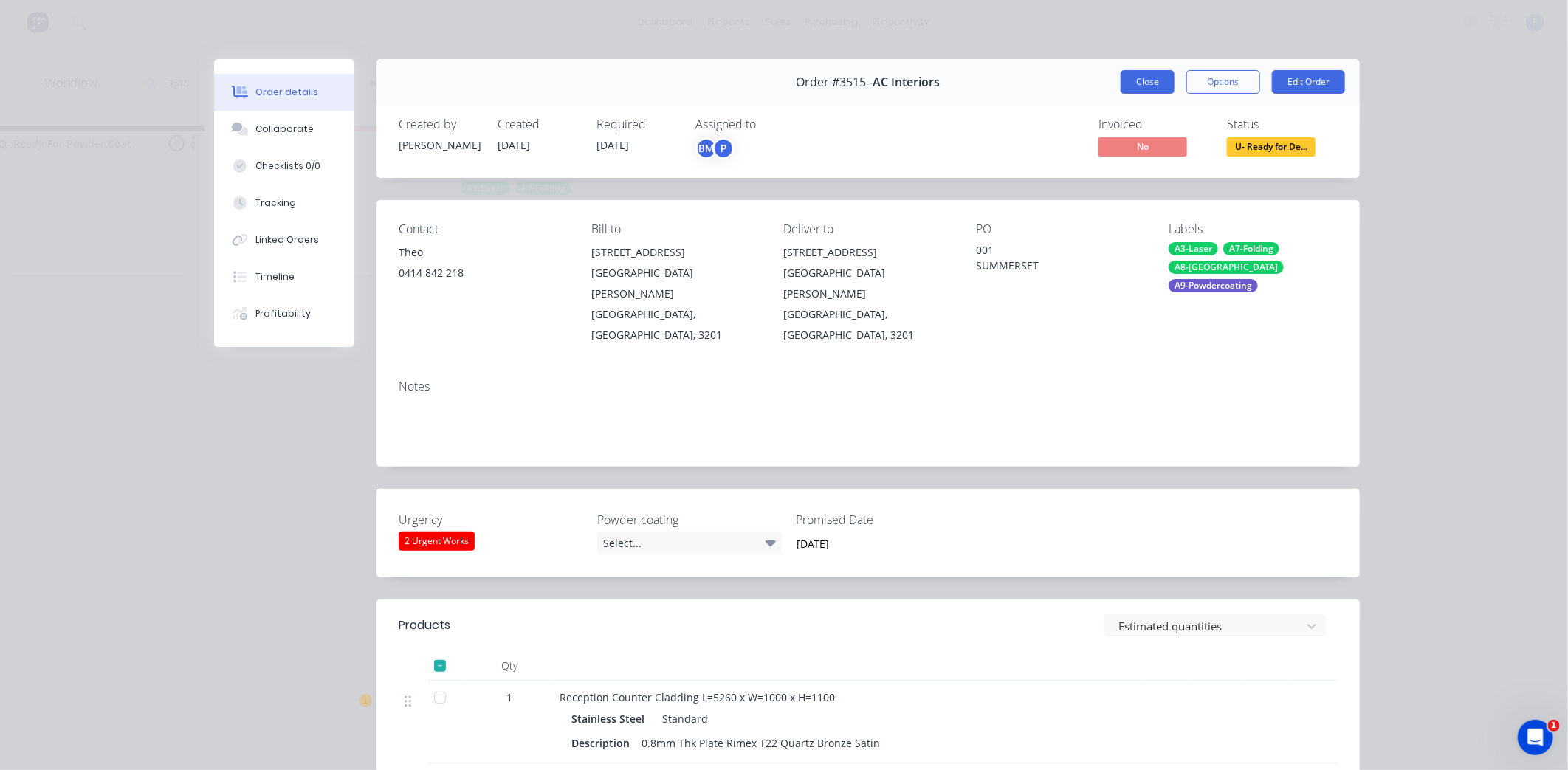
click at [1120, 74] on button "Close" at bounding box center [1147, 81] width 54 height 24
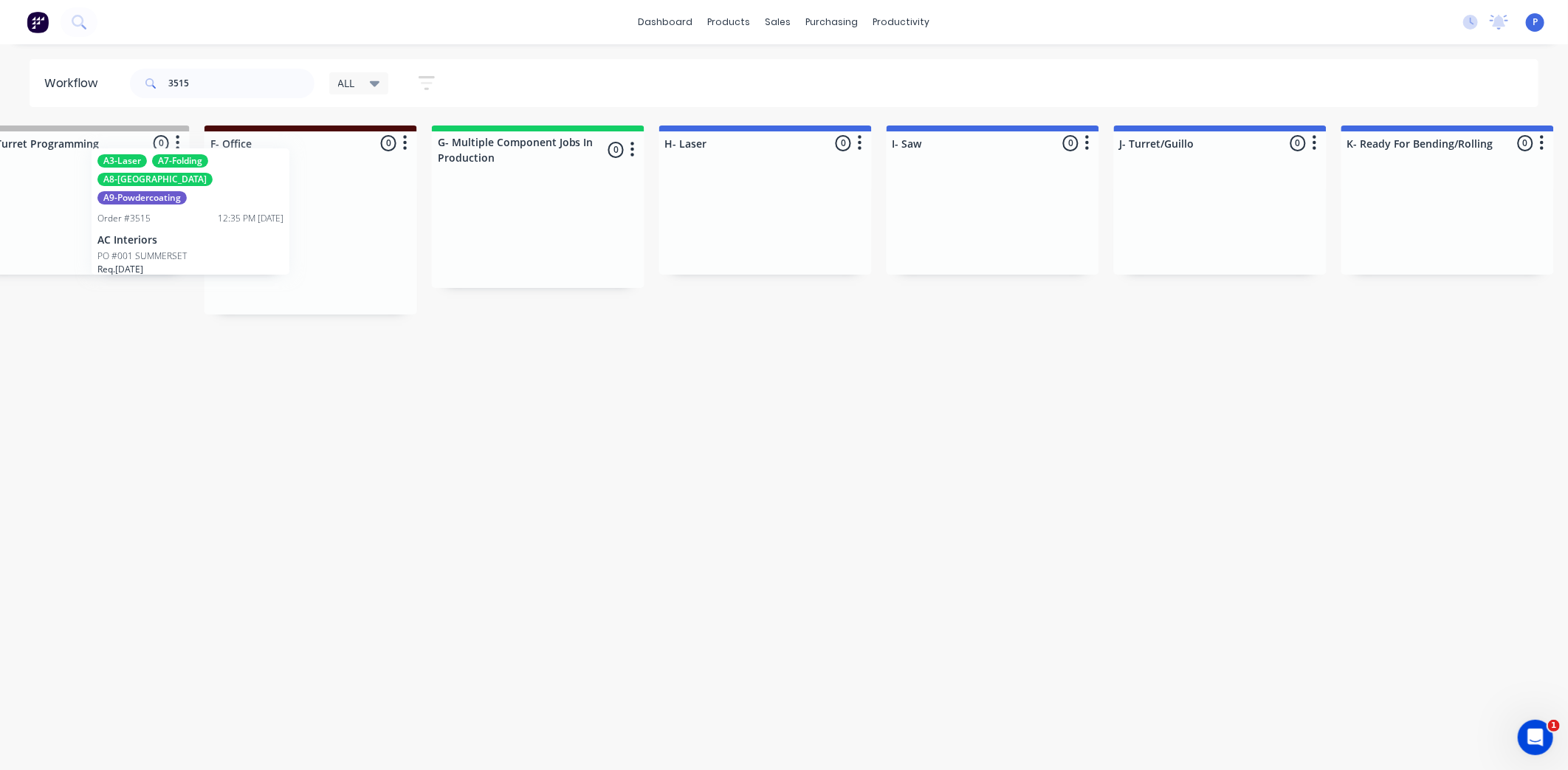
scroll to position [0, 1177]
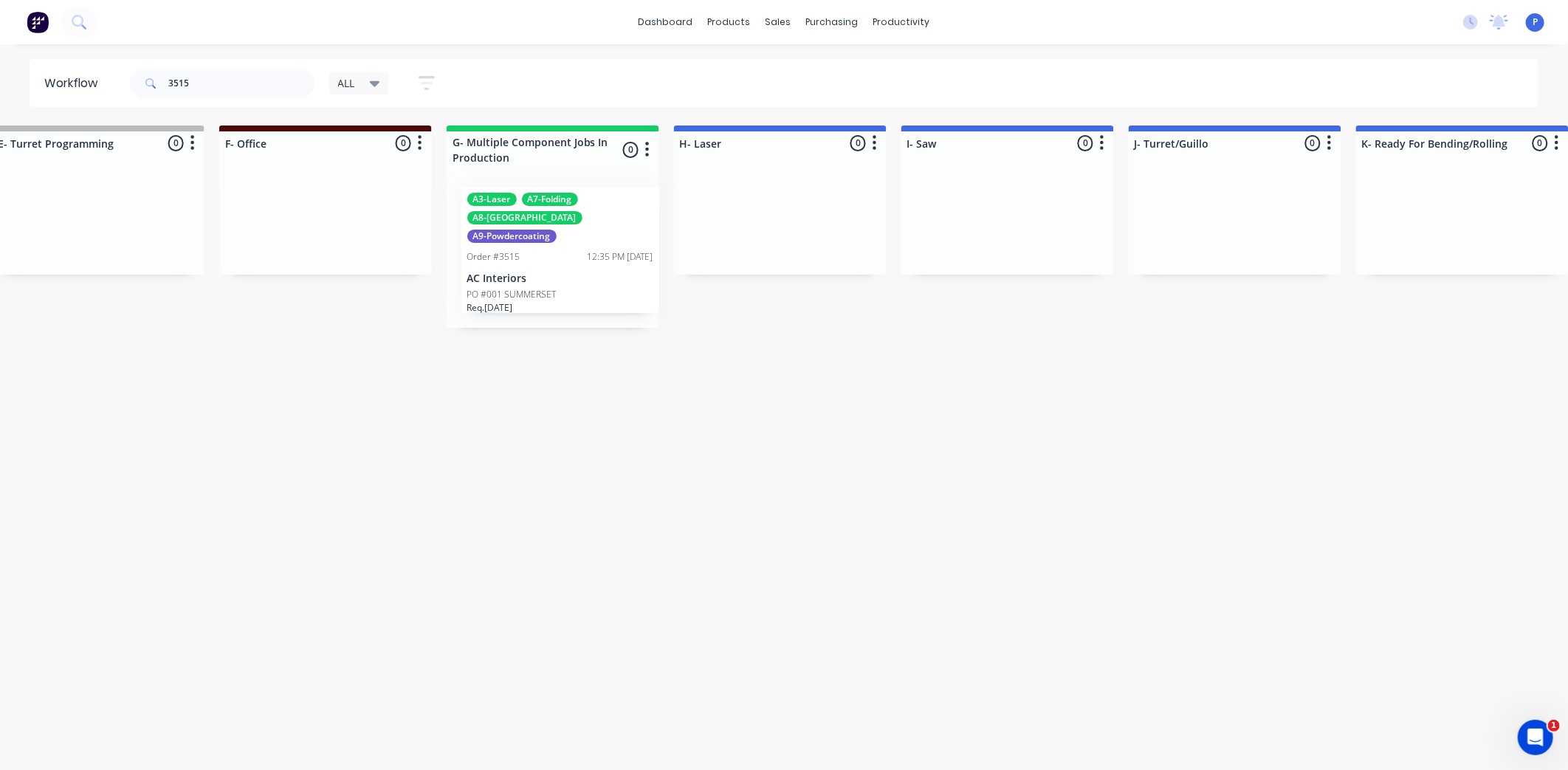
drag, startPoint x: 559, startPoint y: 218, endPoint x: 557, endPoint y: 230, distance: 12.2
click at [557, 230] on div "Submitted 0 Sort By Created date Required date Order number Customer name Most …" at bounding box center [1434, 227] width 5244 height 202
